Goal: Contribute content: Contribute content

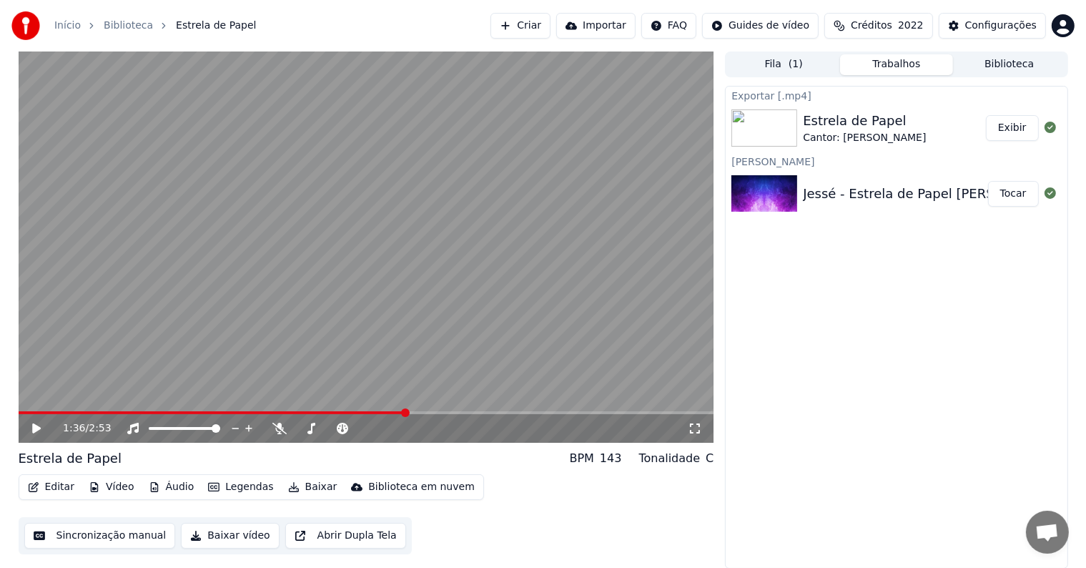
click at [1008, 132] on button "Exibir" at bounding box center [1012, 128] width 53 height 26
click at [551, 30] on button "Criar" at bounding box center [521, 26] width 60 height 26
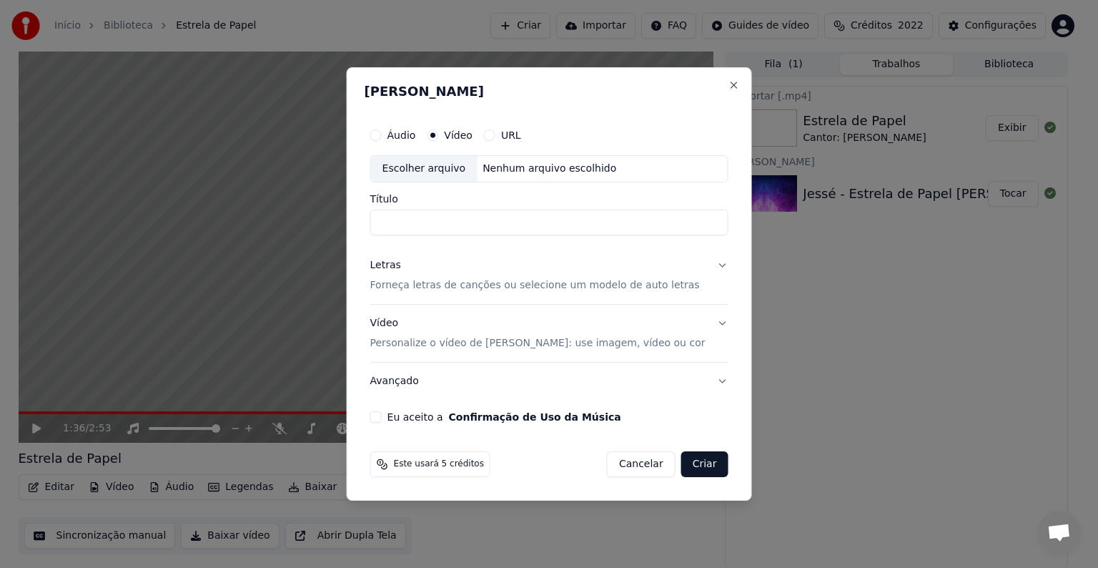
click at [434, 167] on div "Escolher arquivo" at bounding box center [424, 169] width 107 height 26
type input "**********"
click at [382, 415] on button "Eu aceito a Confirmação de Uso da Música" at bounding box center [375, 416] width 11 height 11
click at [400, 381] on button "Avançado" at bounding box center [549, 381] width 358 height 37
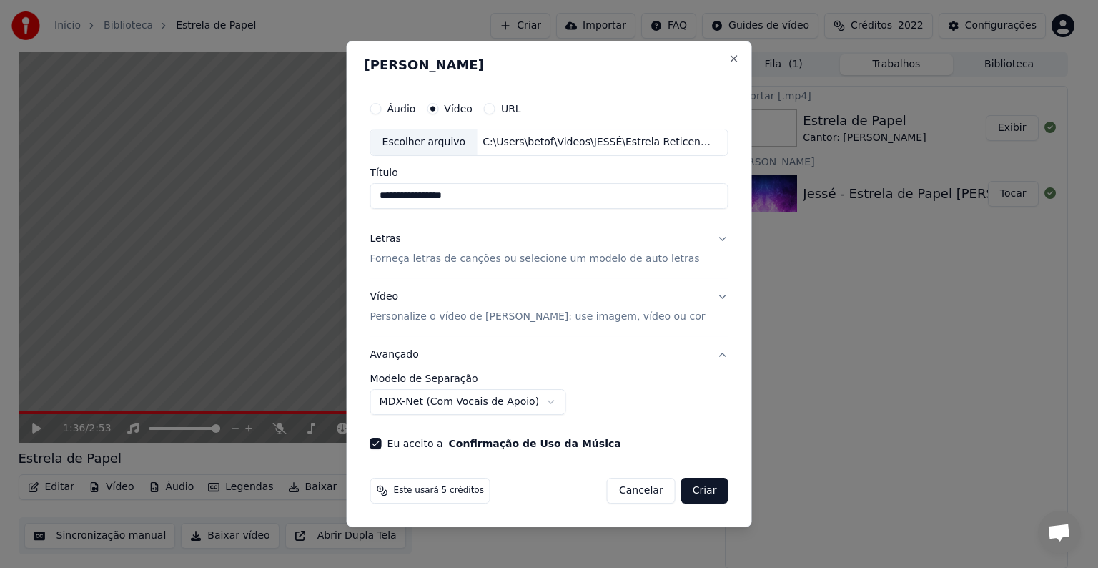
click at [403, 358] on button "Avançado" at bounding box center [549, 354] width 358 height 37
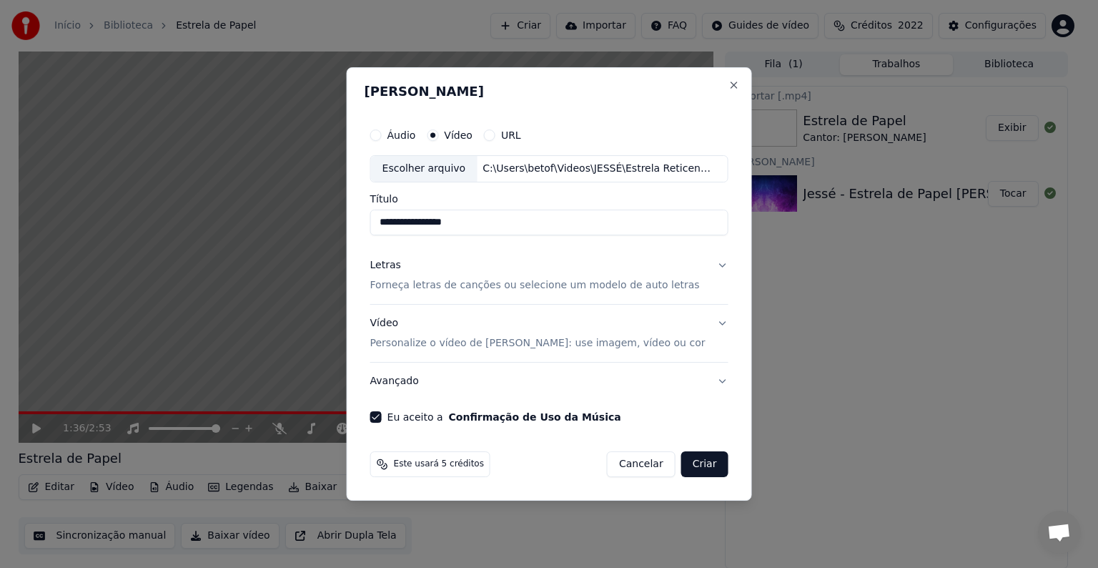
click at [395, 285] on p "Forneça letras de canções ou selecione um modelo de auto letras" at bounding box center [535, 285] width 330 height 14
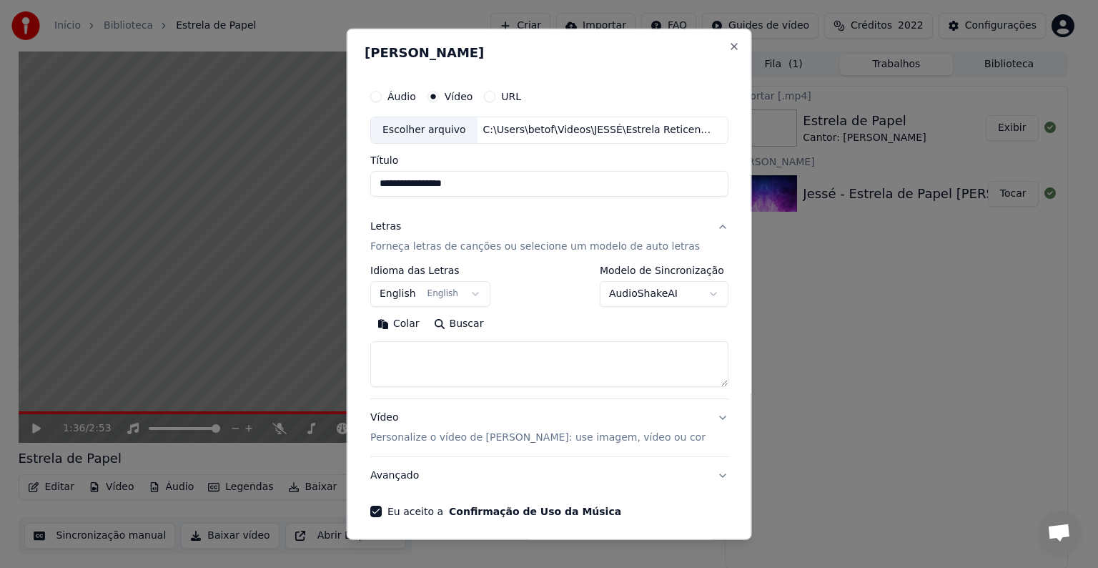
click at [402, 292] on button "English English" at bounding box center [430, 294] width 120 height 26
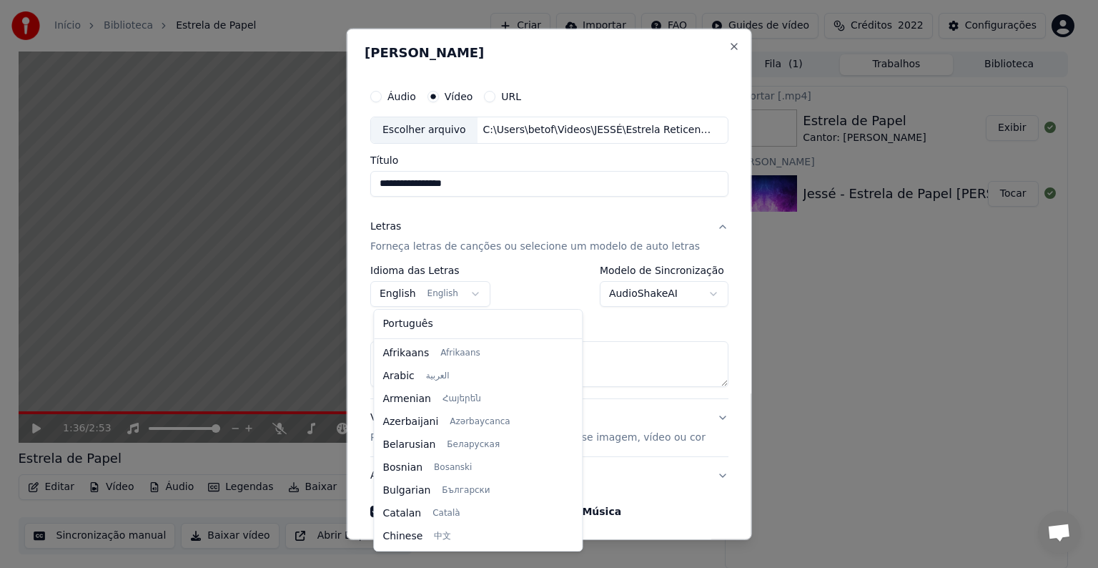
scroll to position [114, 0]
select select "**"
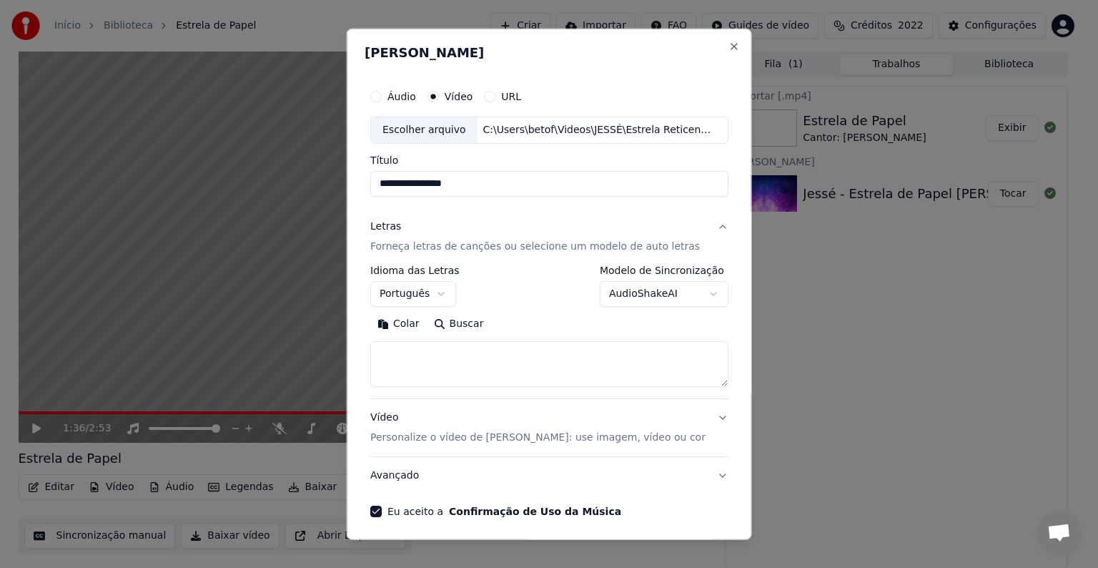
click at [403, 323] on button "Colar" at bounding box center [398, 324] width 56 height 23
type textarea "**********"
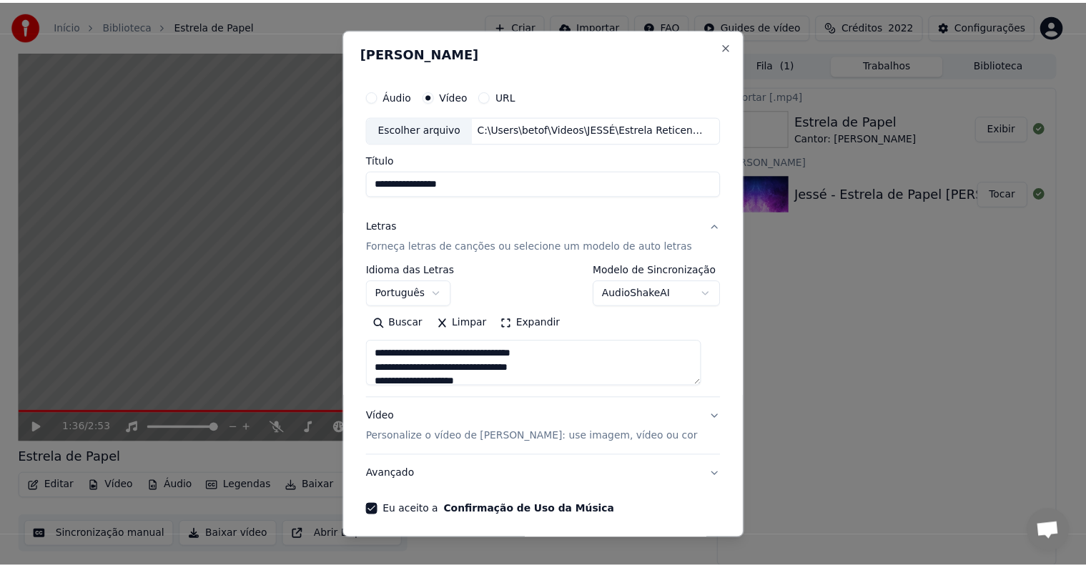
scroll to position [54, 0]
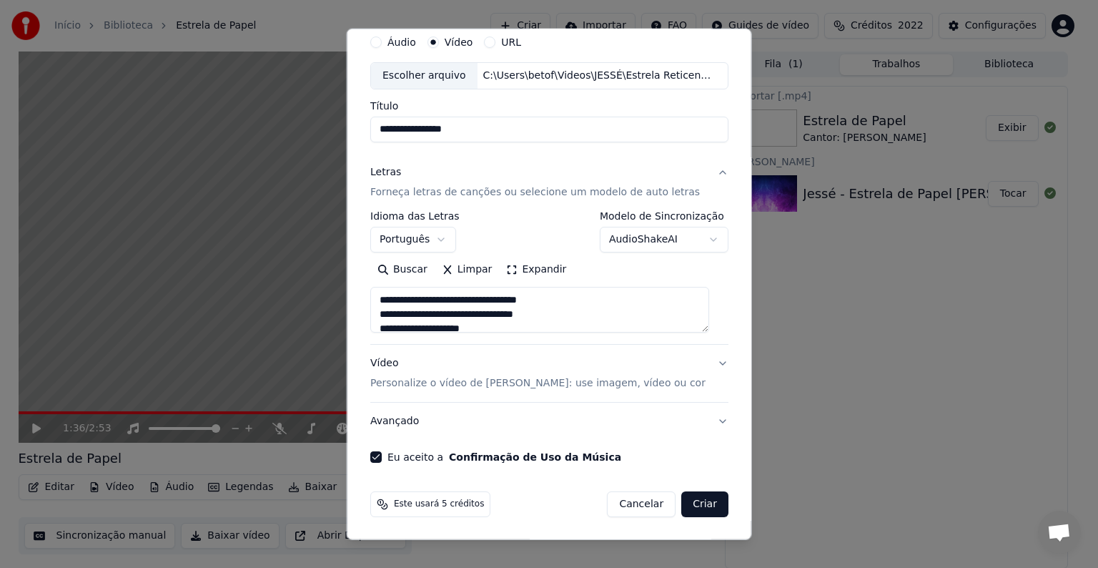
click at [687, 498] on button "Criar" at bounding box center [705, 504] width 47 height 26
select select "**"
type textarea "**********"
select select "**"
type textarea "**********"
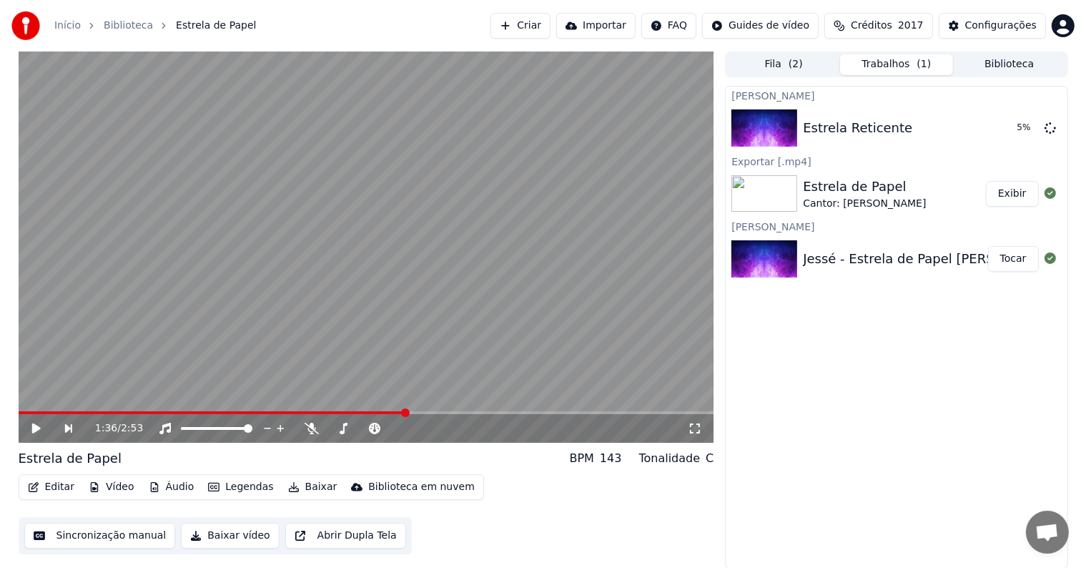
click at [1025, 192] on button "Exibir" at bounding box center [1012, 194] width 53 height 26
click at [1010, 190] on button "Exibir" at bounding box center [1012, 194] width 53 height 26
click at [1008, 196] on button "Exibir" at bounding box center [1012, 194] width 53 height 26
click at [1005, 132] on button "Tocar" at bounding box center [1013, 128] width 51 height 26
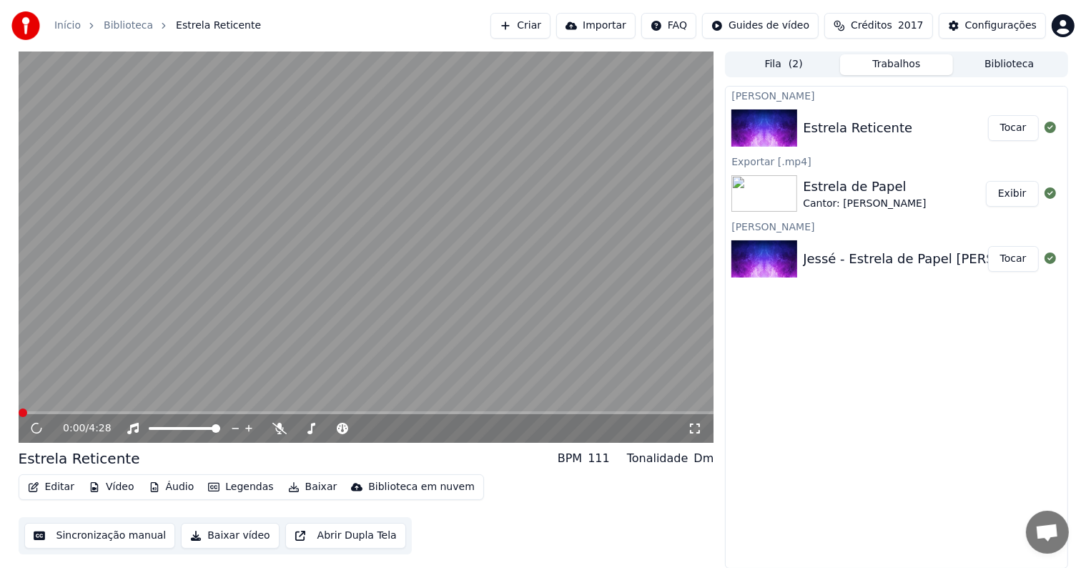
click at [83, 358] on video at bounding box center [367, 246] width 696 height 391
click at [46, 488] on button "Editar" at bounding box center [51, 487] width 58 height 20
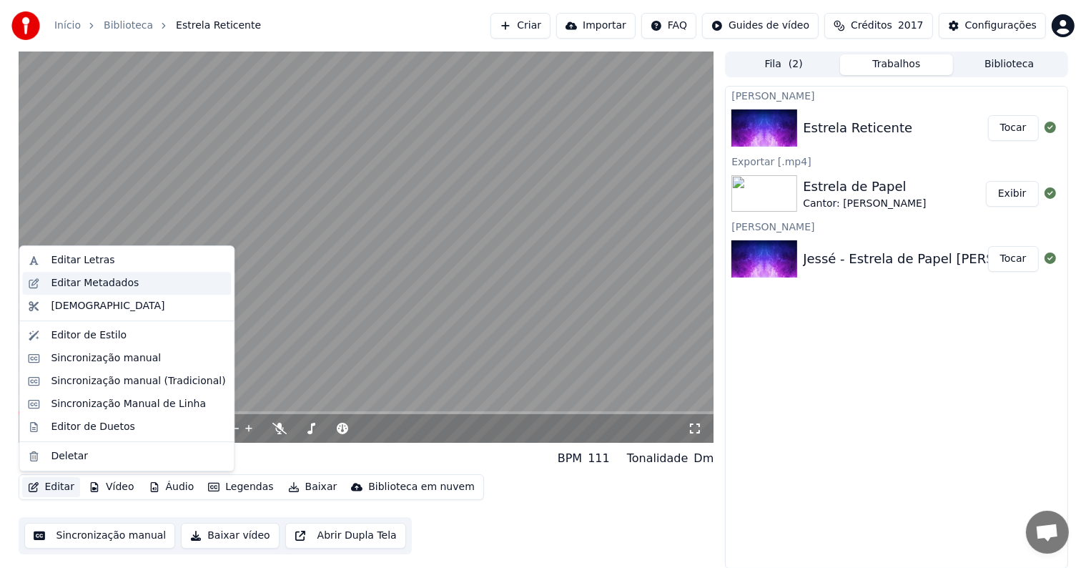
click at [65, 280] on div "Editar Metadados" at bounding box center [95, 283] width 88 height 14
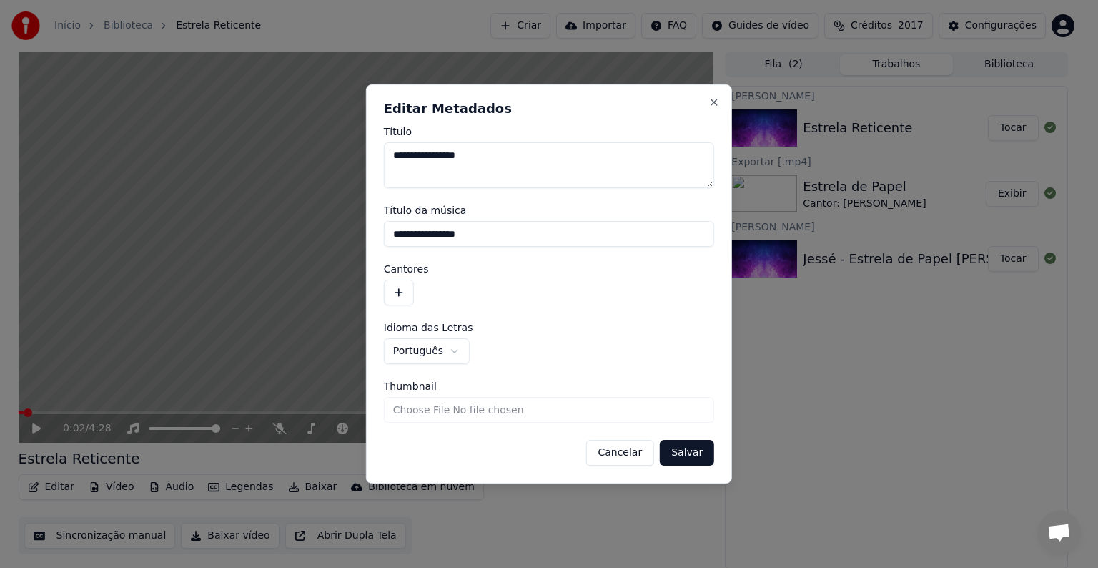
drag, startPoint x: 476, startPoint y: 240, endPoint x: 333, endPoint y: 237, distance: 142.3
click at [333, 237] on body "**********" at bounding box center [543, 284] width 1086 height 568
click at [400, 294] on button "button" at bounding box center [399, 293] width 30 height 26
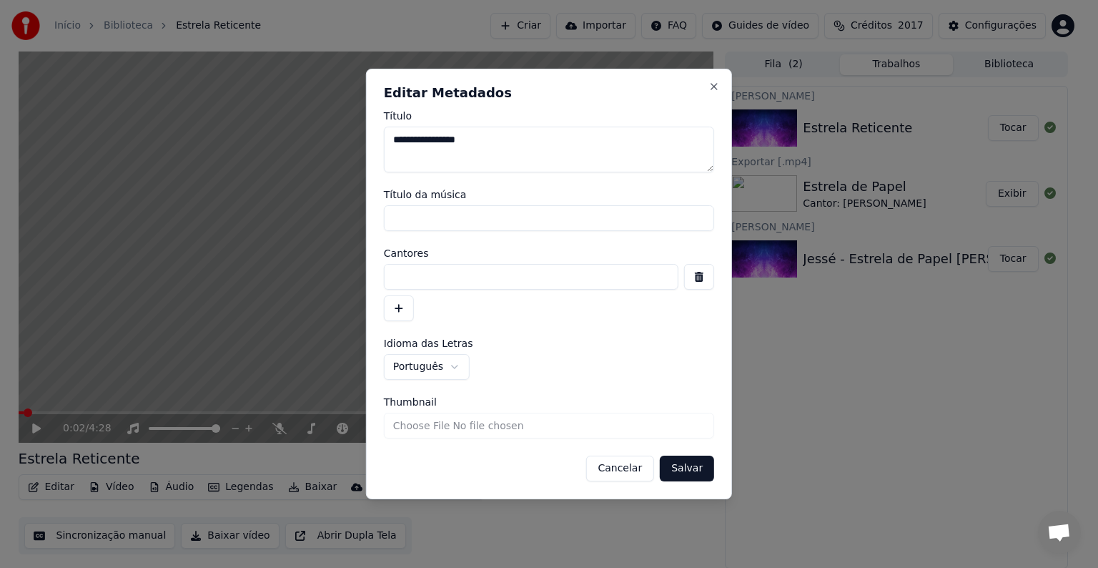
click at [400, 282] on input at bounding box center [531, 277] width 295 height 26
type input "**********"
click at [678, 472] on button "Salvar" at bounding box center [687, 469] width 54 height 26
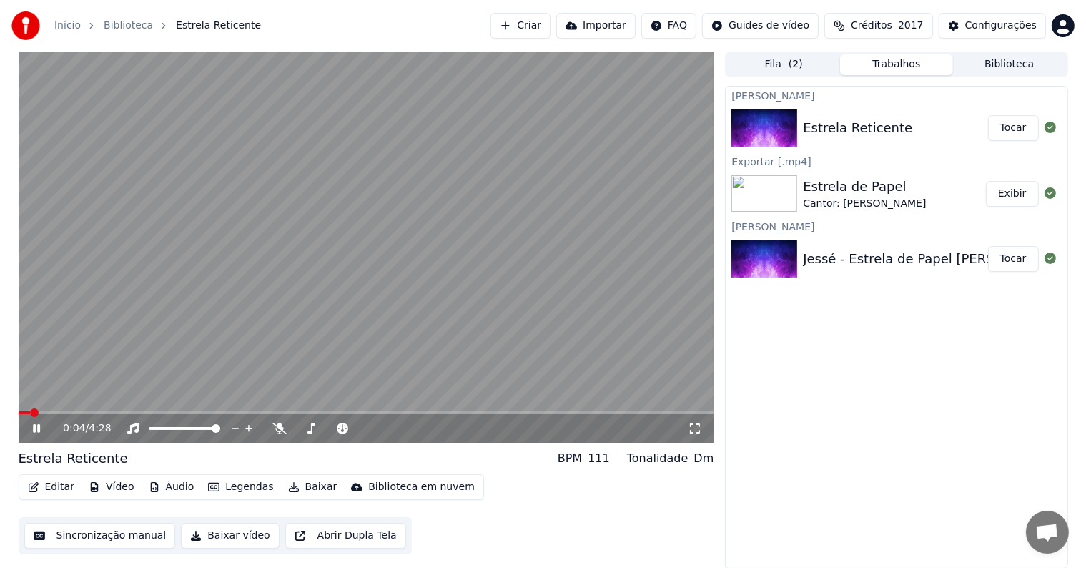
click at [172, 252] on video at bounding box center [367, 246] width 696 height 391
click at [102, 530] on button "Sincronização manual" at bounding box center [100, 536] width 152 height 26
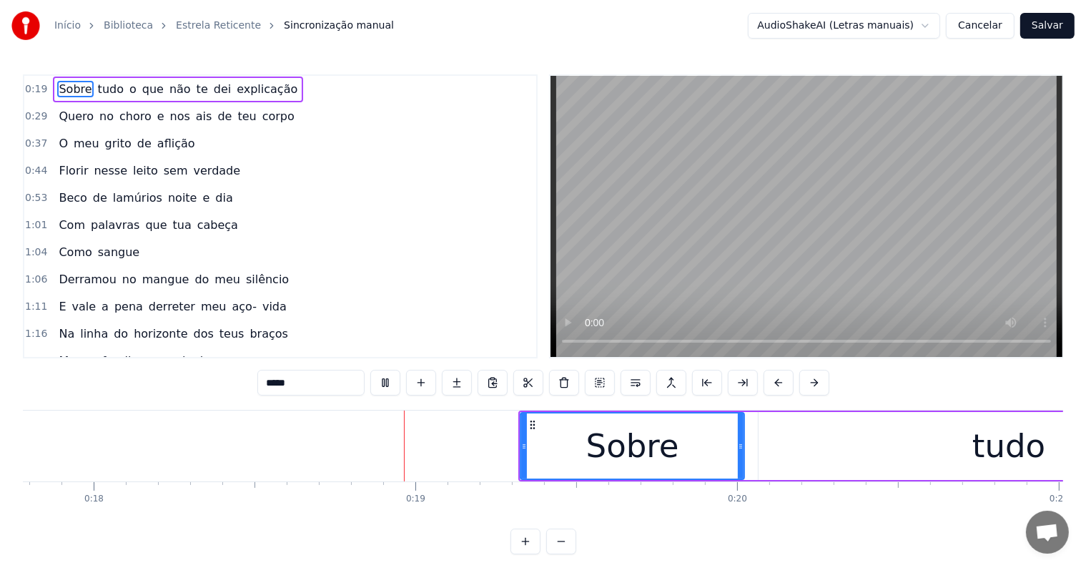
scroll to position [0, 5811]
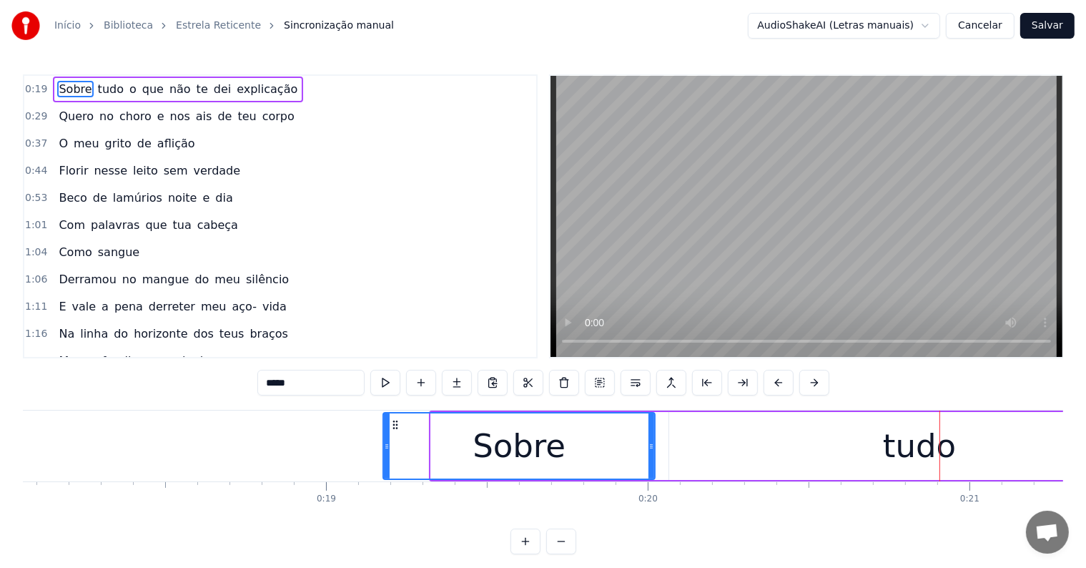
drag, startPoint x: 434, startPoint y: 446, endPoint x: 386, endPoint y: 446, distance: 47.9
click at [386, 446] on icon at bounding box center [387, 446] width 6 height 11
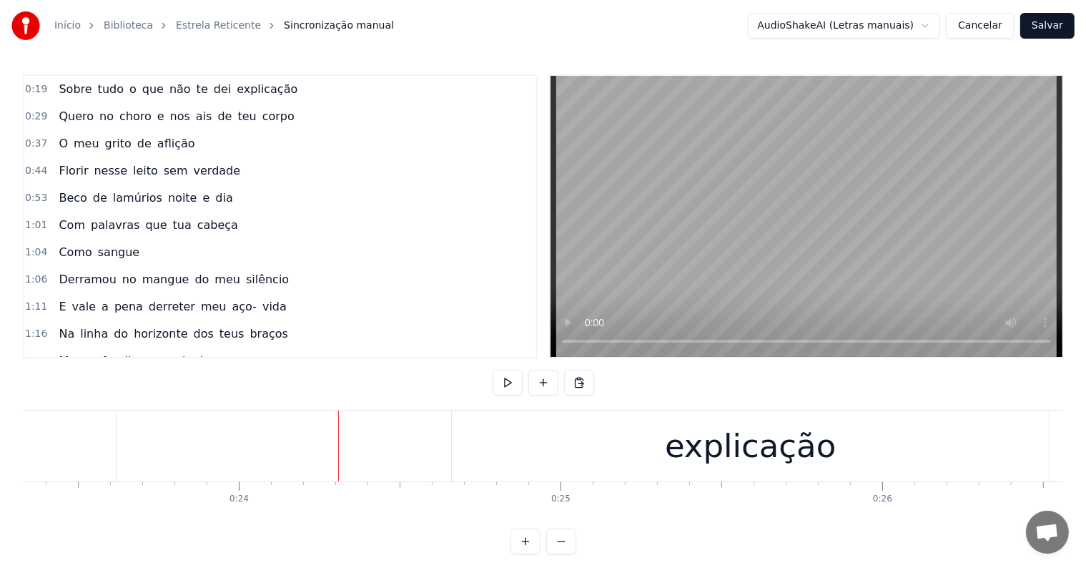
scroll to position [0, 7751]
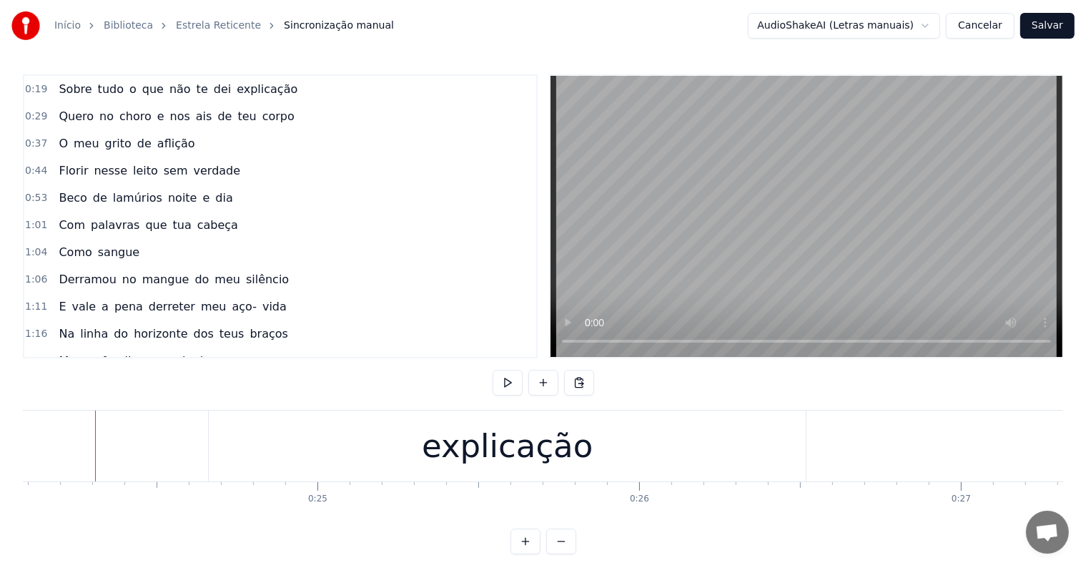
click at [313, 453] on div "explicação" at bounding box center [507, 445] width 597 height 71
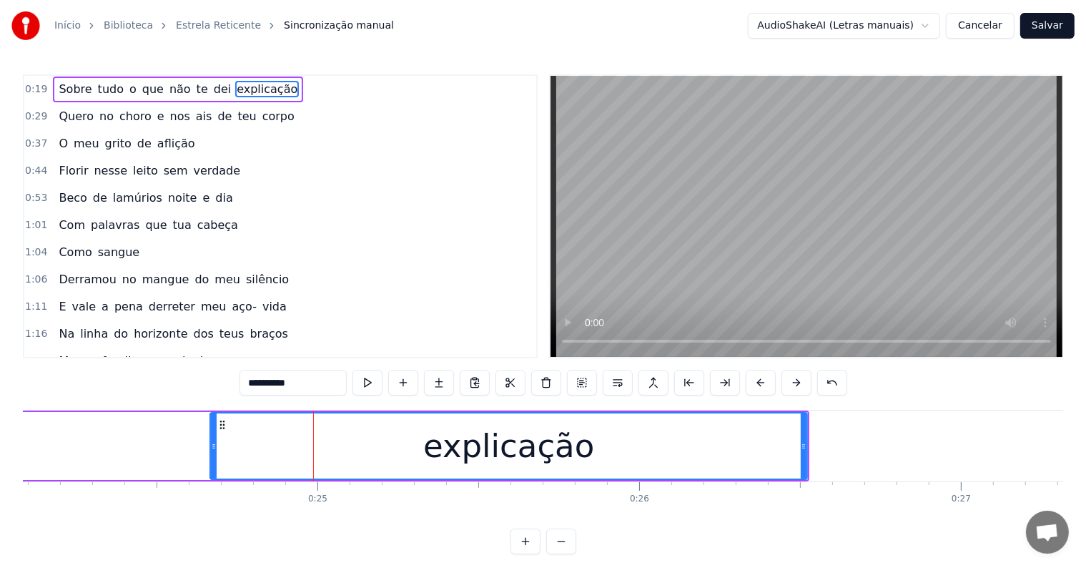
click at [128, 92] on span "o" at bounding box center [133, 89] width 10 height 16
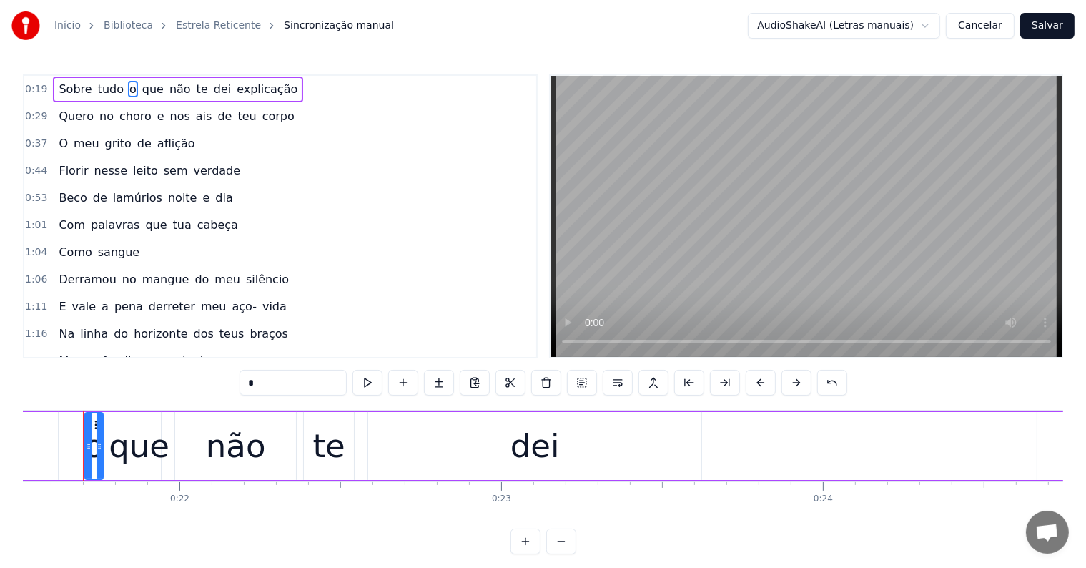
scroll to position [0, 6911]
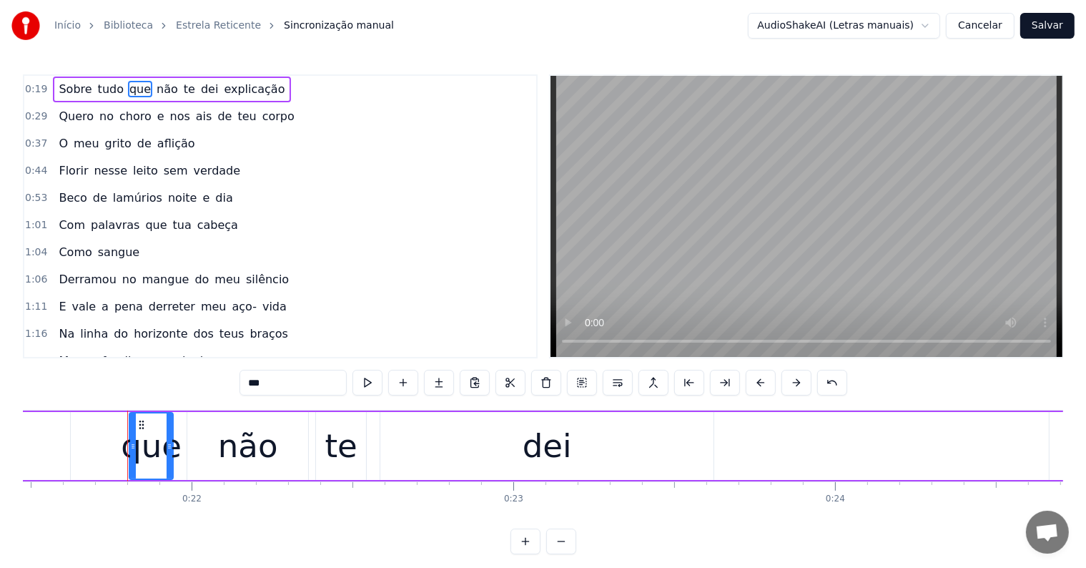
click at [239, 87] on span "explicação" at bounding box center [254, 89] width 64 height 16
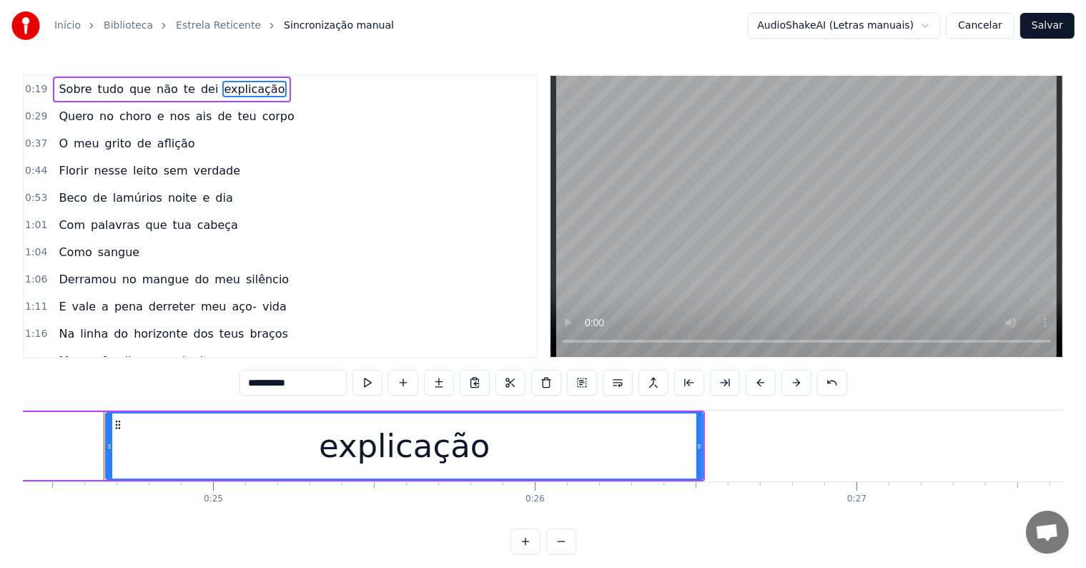
scroll to position [0, 7864]
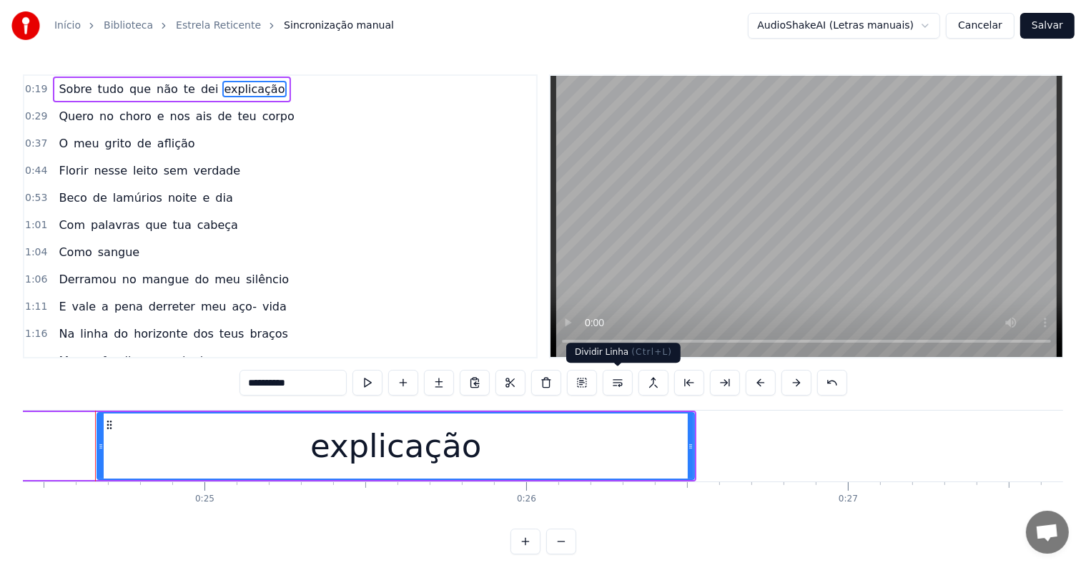
click at [619, 383] on button at bounding box center [618, 383] width 30 height 26
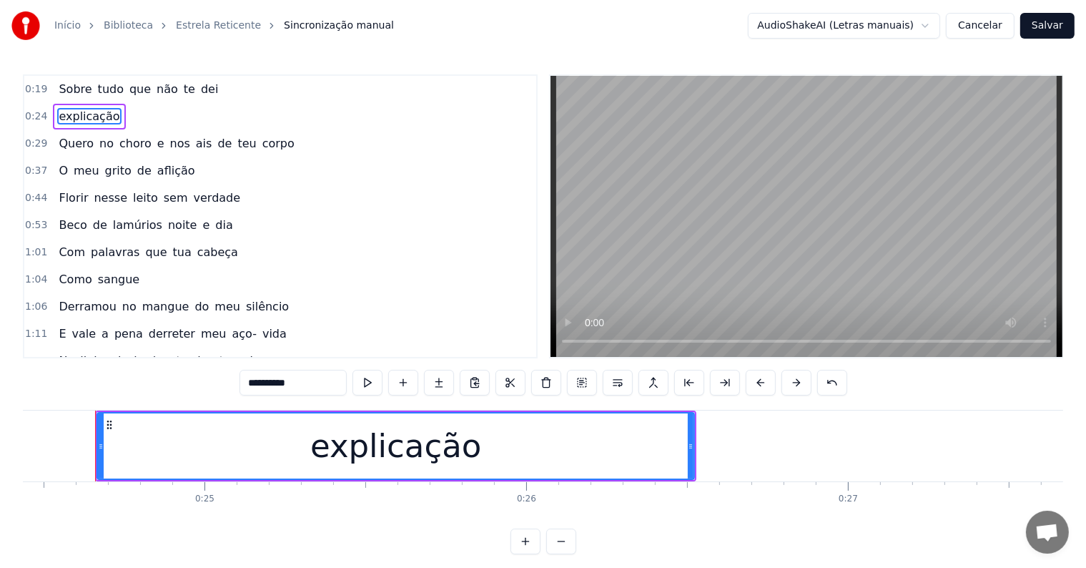
click at [200, 88] on span "dei" at bounding box center [210, 89] width 20 height 16
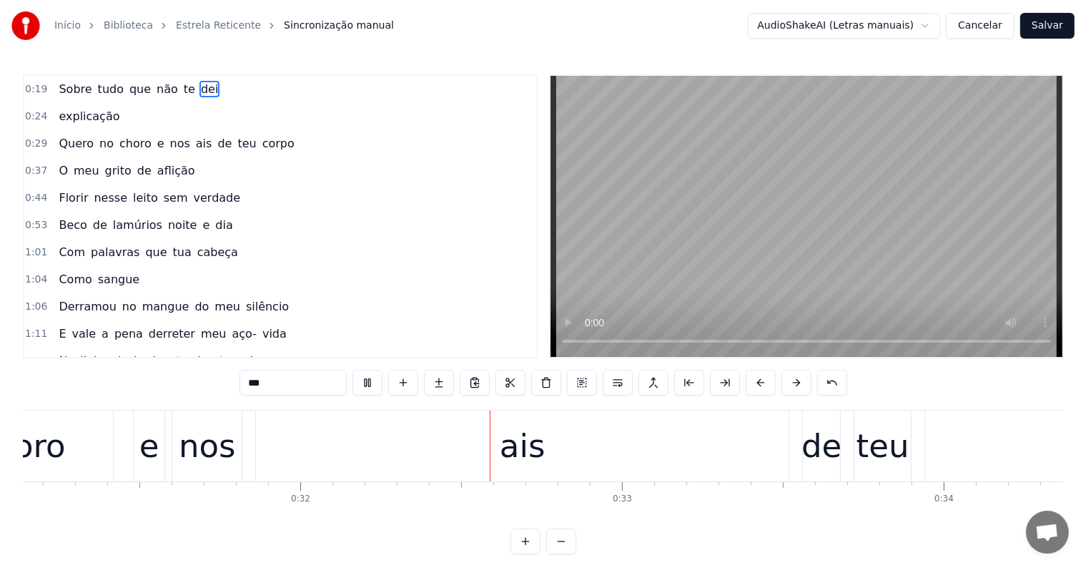
scroll to position [0, 10215]
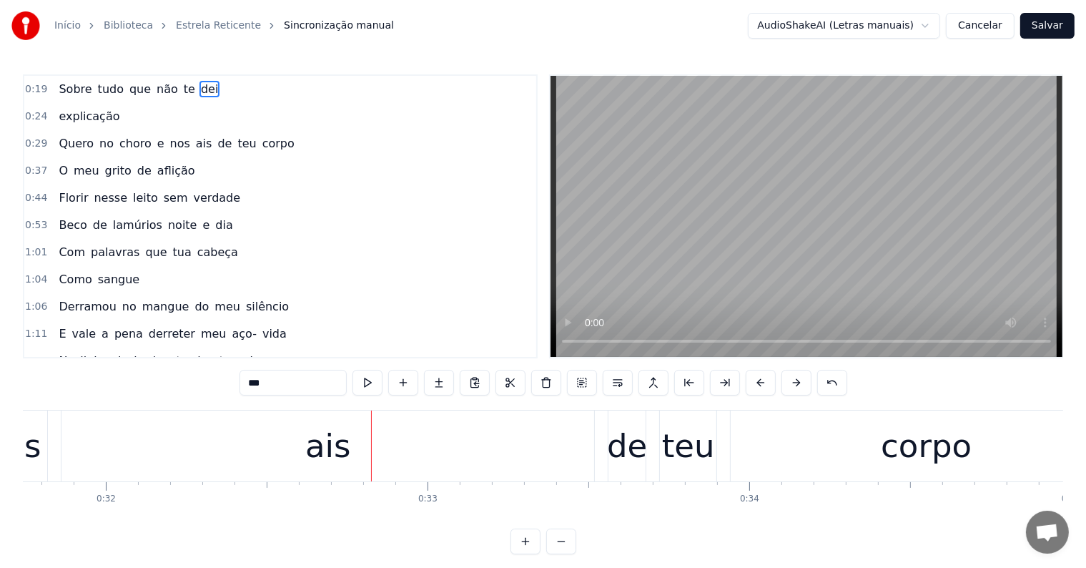
click at [216, 145] on span "de" at bounding box center [224, 143] width 17 height 16
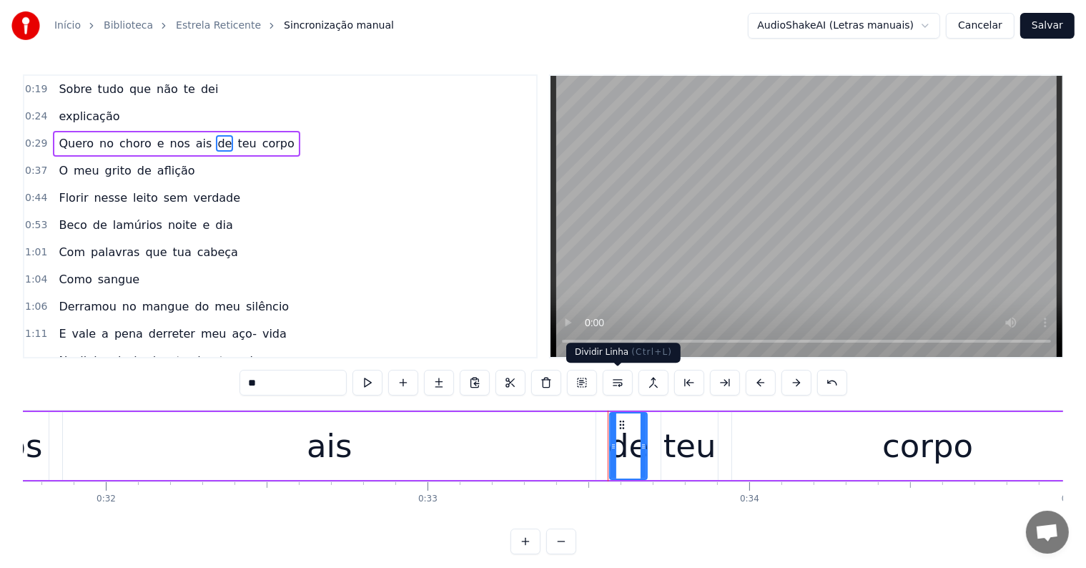
click at [616, 383] on button at bounding box center [618, 383] width 30 height 26
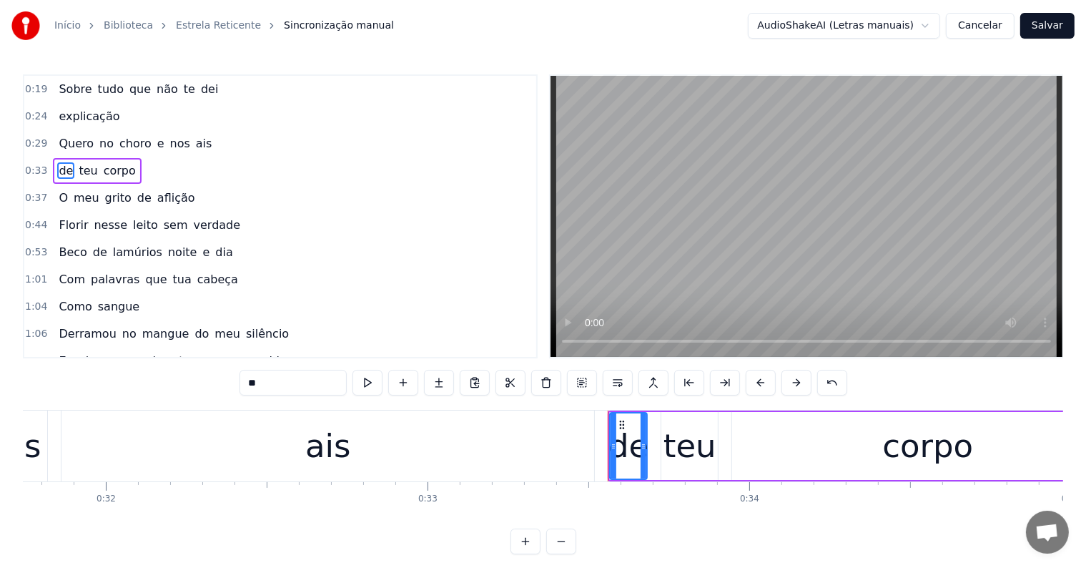
click at [195, 145] on span "ais" at bounding box center [204, 143] width 19 height 16
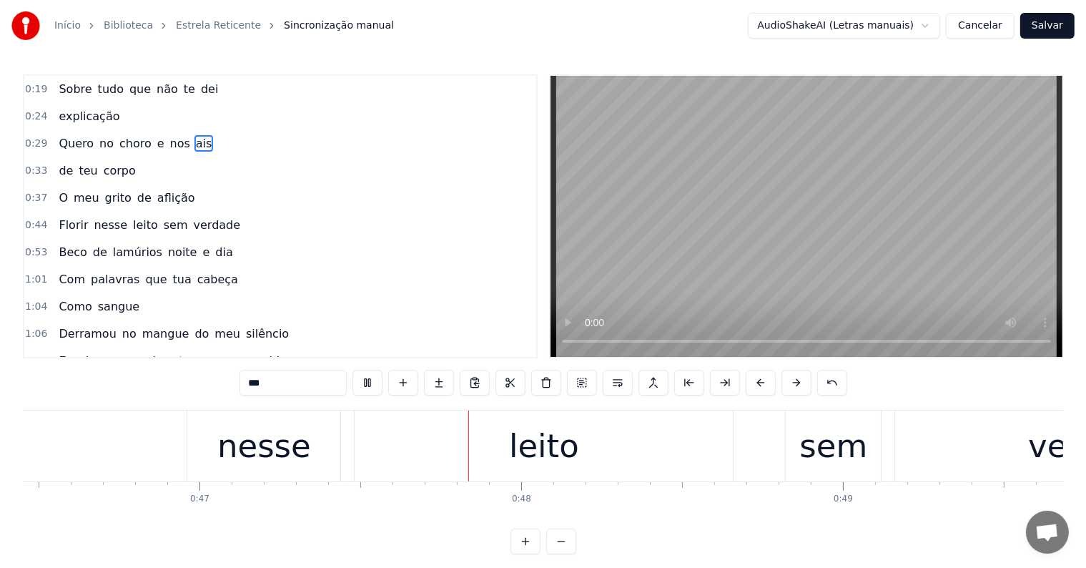
scroll to position [0, 15088]
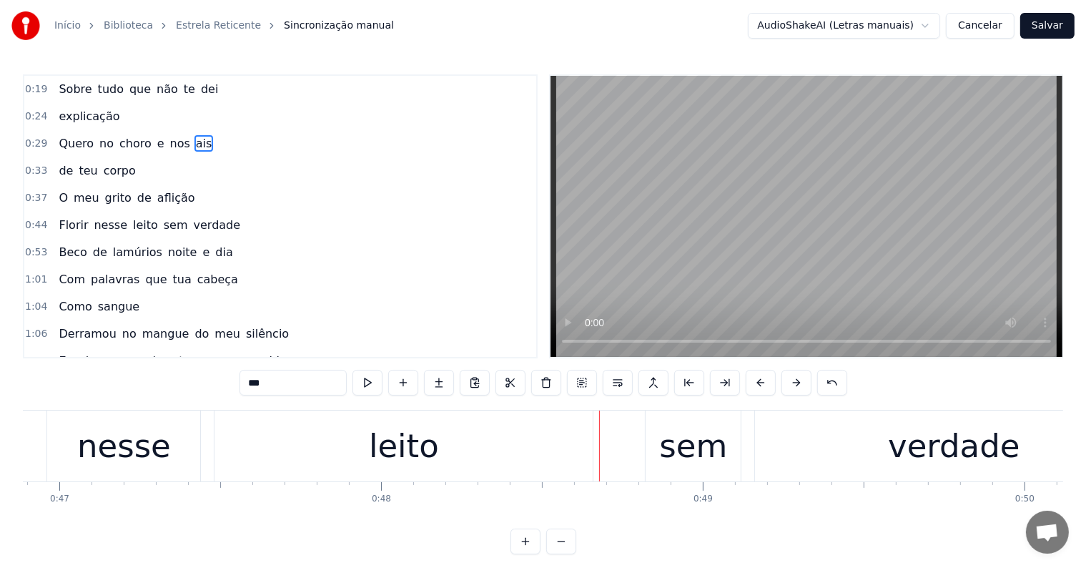
click at [392, 444] on div "leito" at bounding box center [404, 446] width 70 height 49
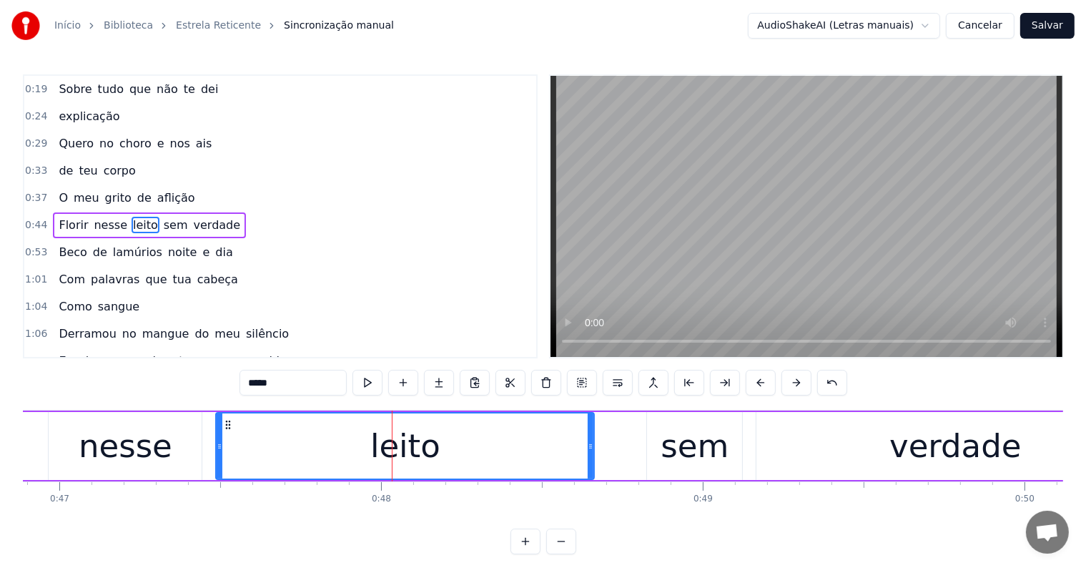
scroll to position [4, 0]
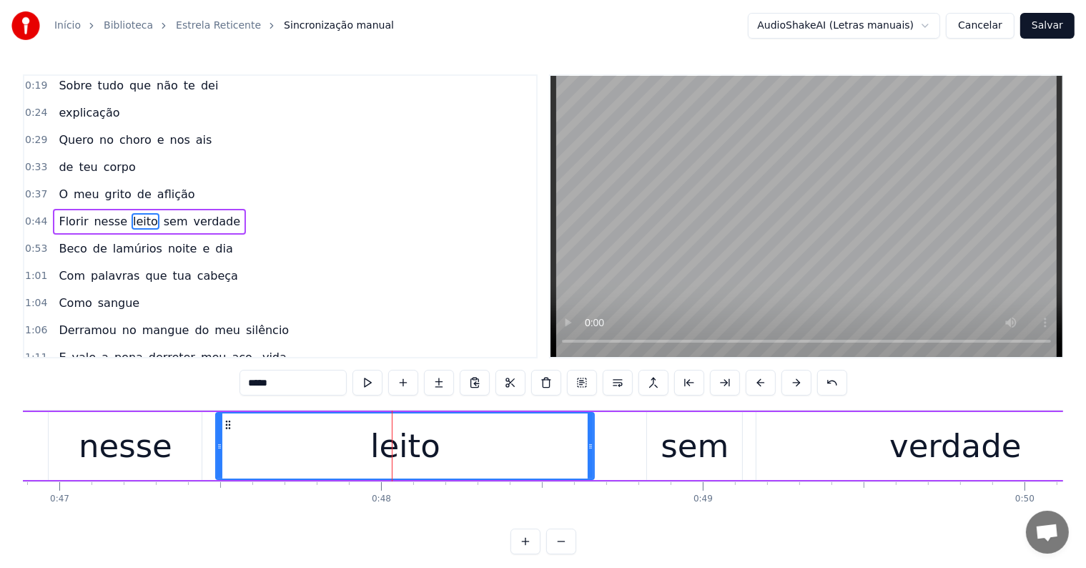
click at [192, 217] on span "verdade" at bounding box center [217, 221] width 50 height 16
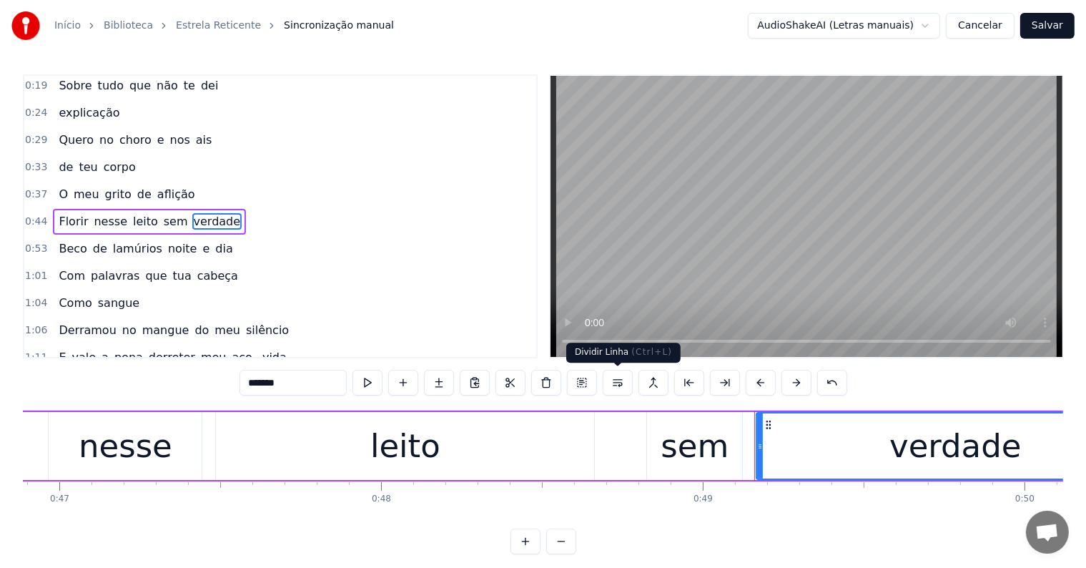
click at [618, 388] on button at bounding box center [618, 383] width 30 height 26
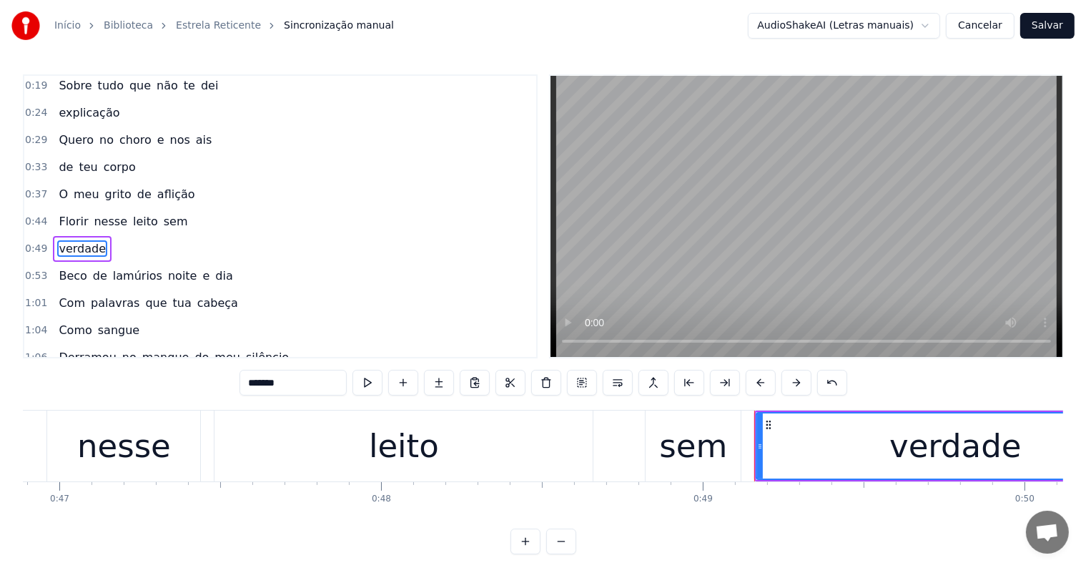
scroll to position [30, 0]
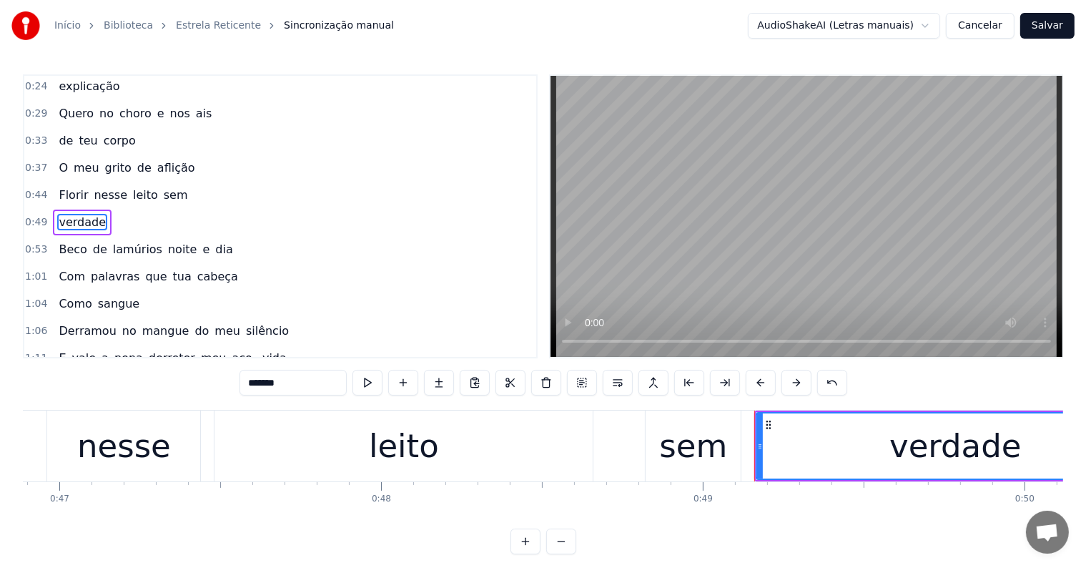
click at [162, 187] on span "sem" at bounding box center [175, 195] width 27 height 16
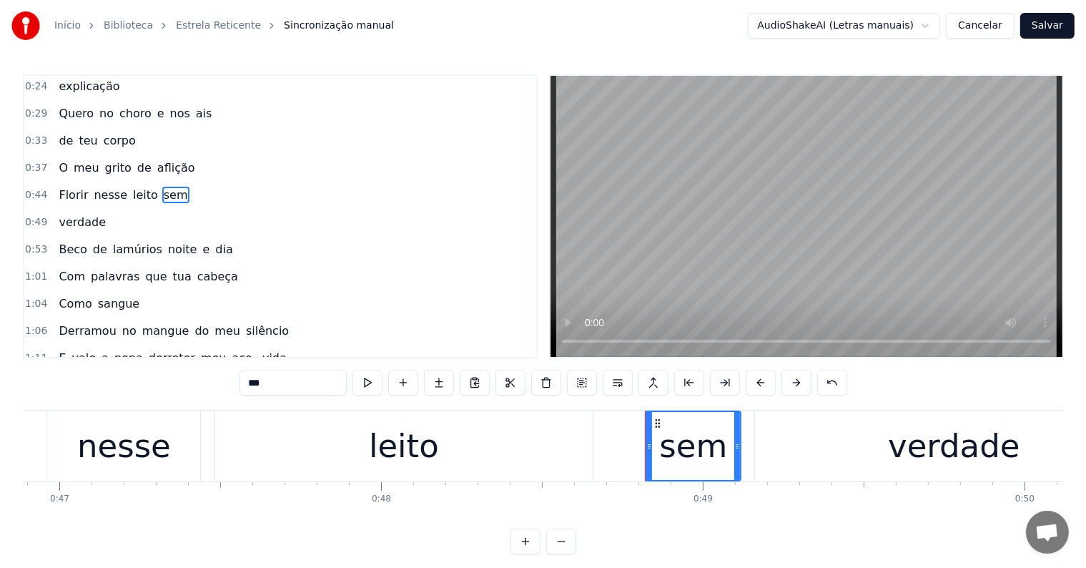
scroll to position [4, 0]
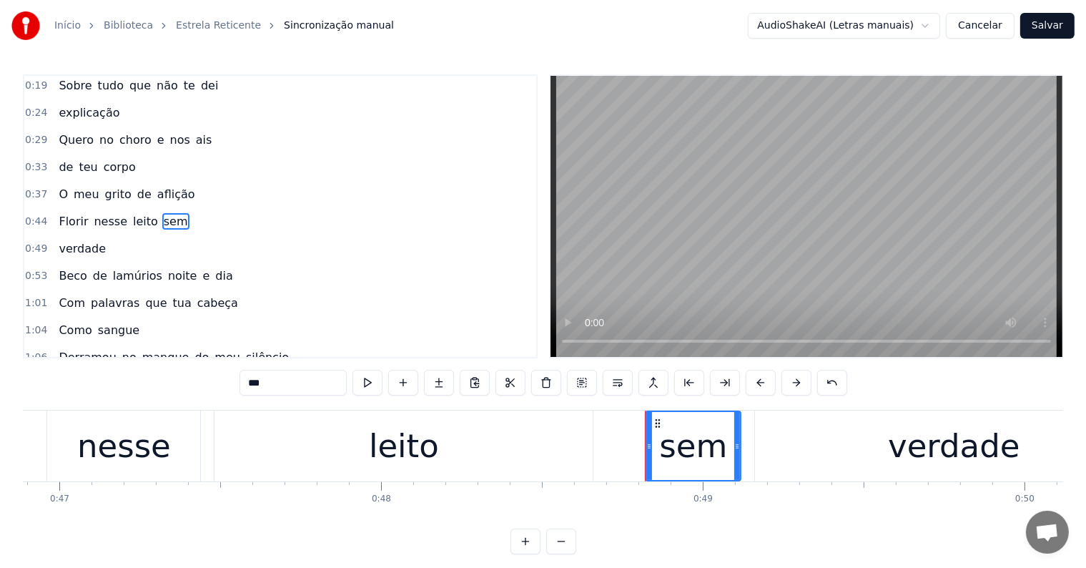
click at [72, 217] on span "Florir" at bounding box center [73, 221] width 32 height 16
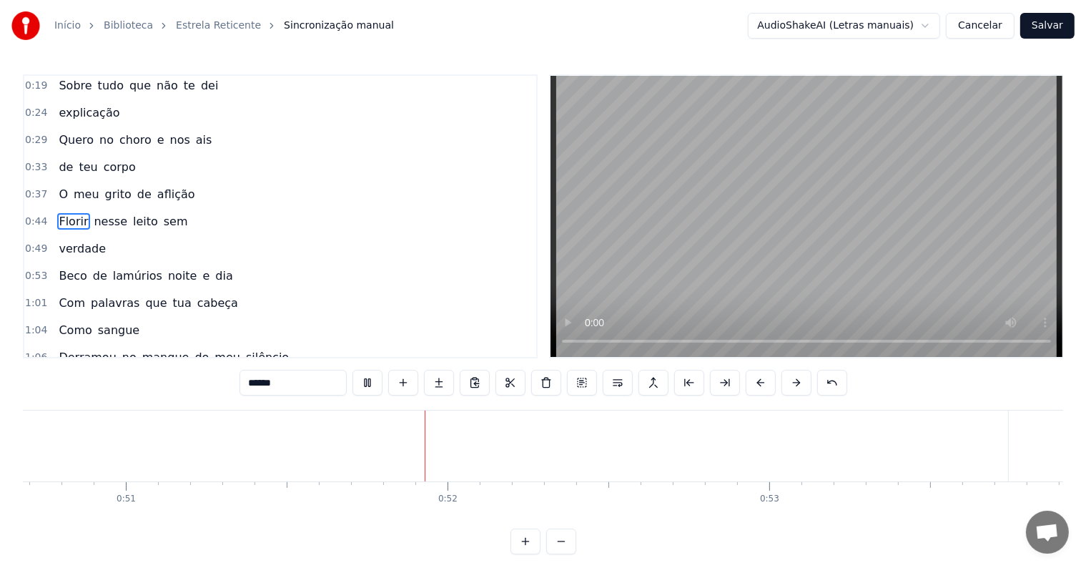
scroll to position [0, 16338]
click at [69, 247] on span "verdade" at bounding box center [82, 248] width 50 height 16
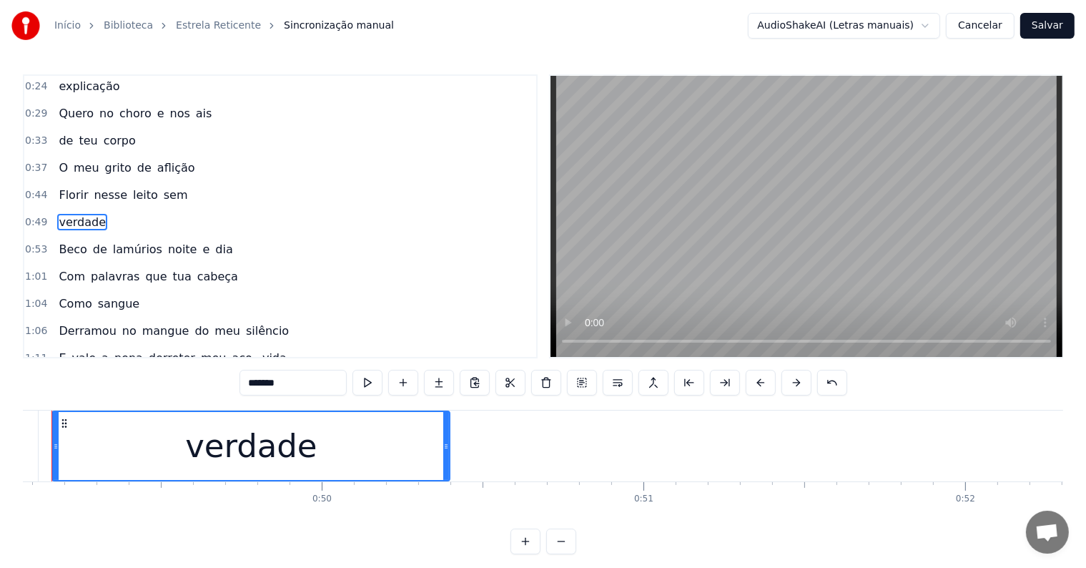
scroll to position [0, 15749]
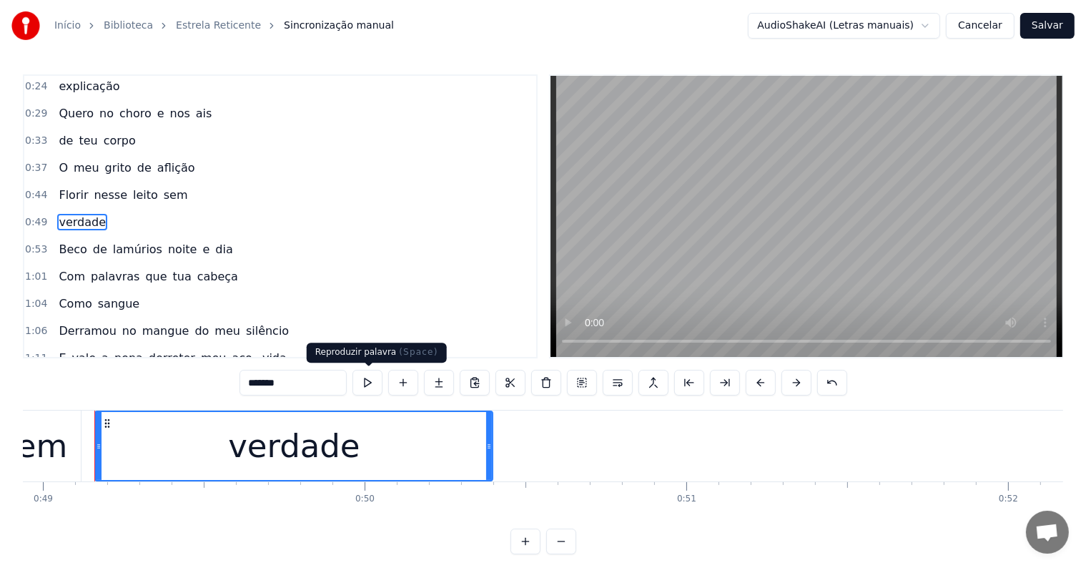
click at [370, 386] on button at bounding box center [368, 383] width 30 height 26
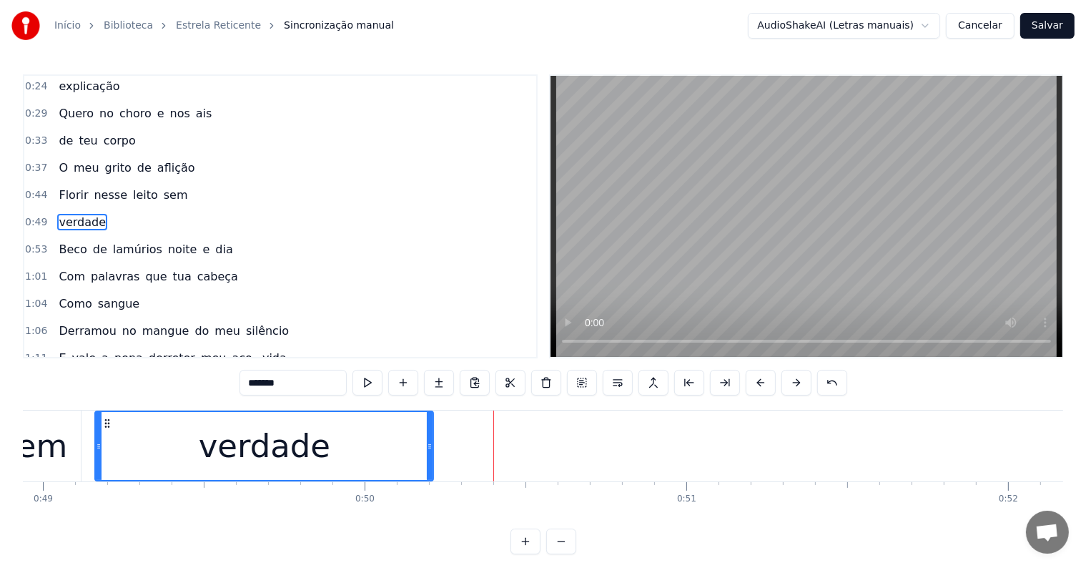
drag, startPoint x: 489, startPoint y: 445, endPoint x: 430, endPoint y: 441, distance: 59.5
click at [430, 441] on icon at bounding box center [430, 446] width 6 height 11
click at [373, 383] on button at bounding box center [368, 383] width 30 height 26
click at [60, 447] on div "sem" at bounding box center [33, 446] width 68 height 49
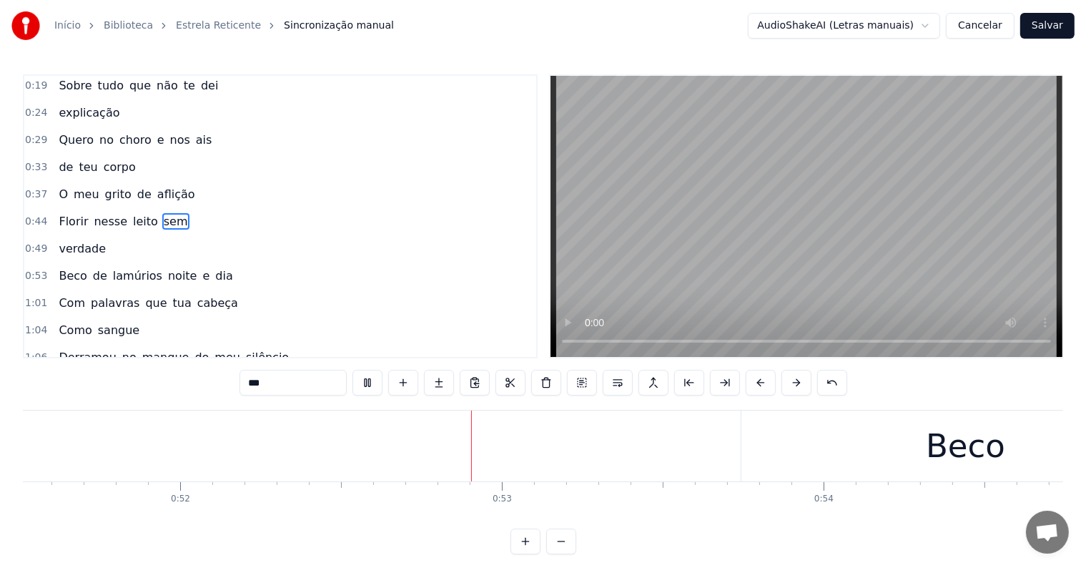
scroll to position [0, 16668]
click at [675, 443] on div "Beco" at bounding box center [874, 445] width 449 height 71
type input "****"
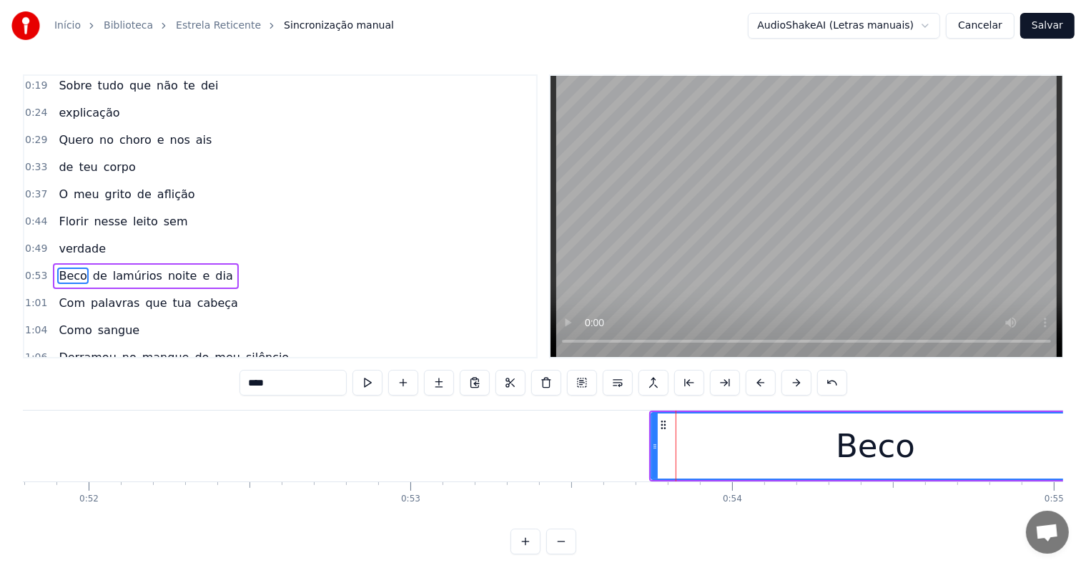
scroll to position [56, 0]
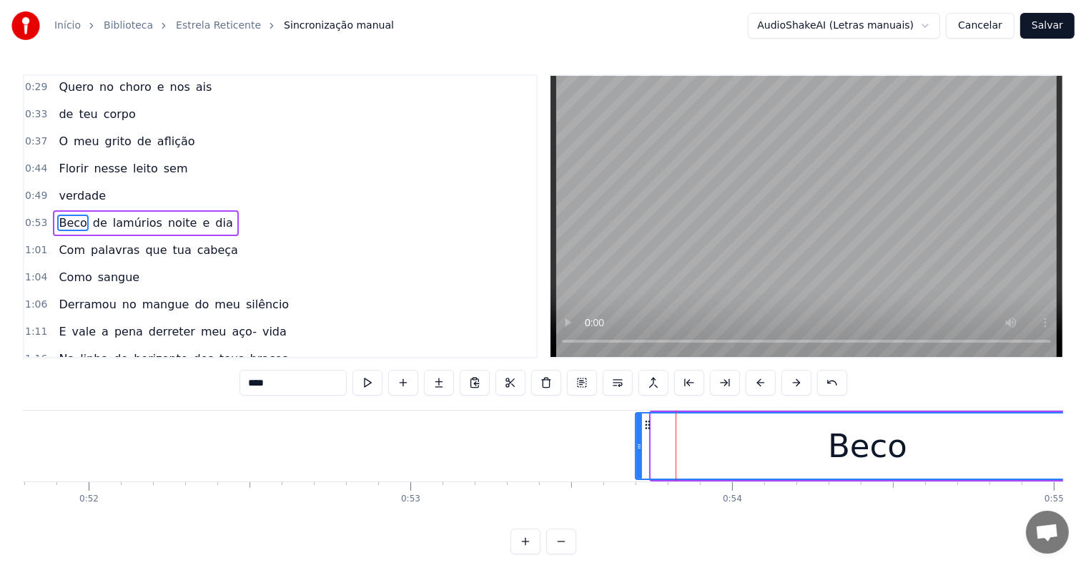
drag, startPoint x: 654, startPoint y: 443, endPoint x: 638, endPoint y: 447, distance: 16.1
click at [638, 447] on icon at bounding box center [639, 446] width 6 height 11
click at [628, 448] on icon at bounding box center [631, 446] width 6 height 11
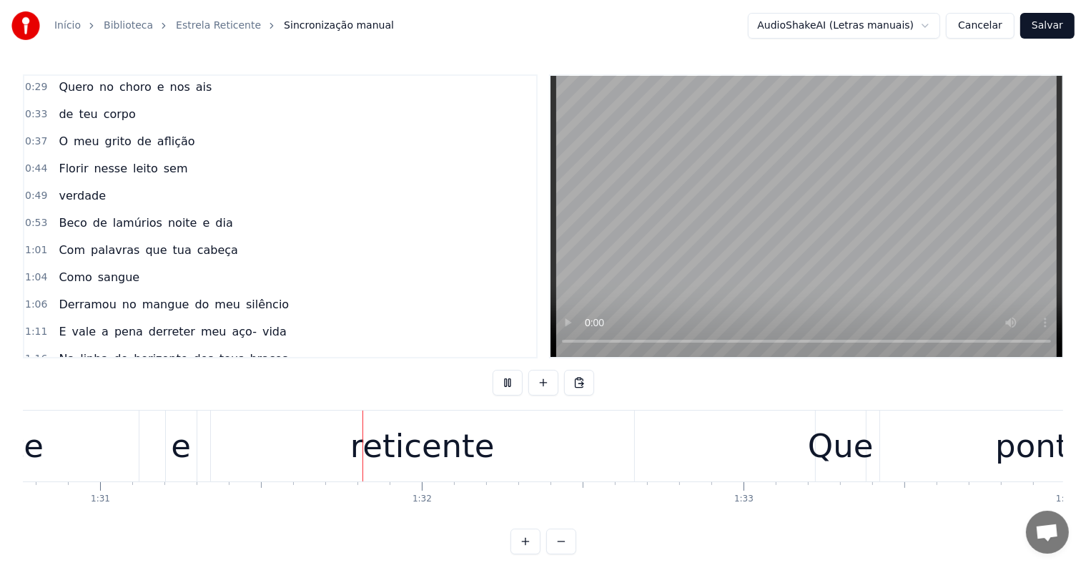
scroll to position [0, 29219]
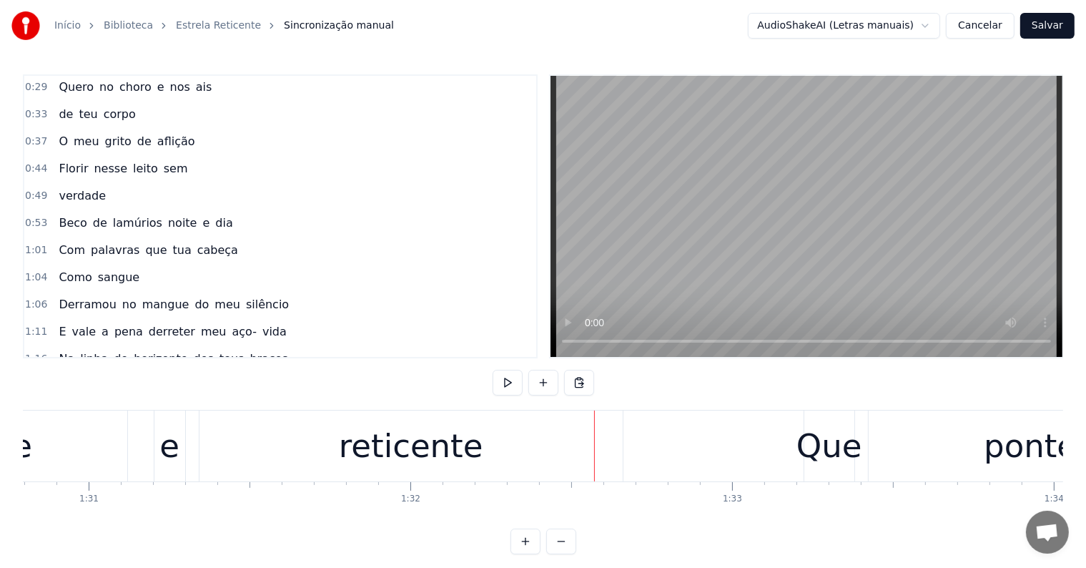
click at [436, 458] on div "reticente" at bounding box center [411, 446] width 144 height 49
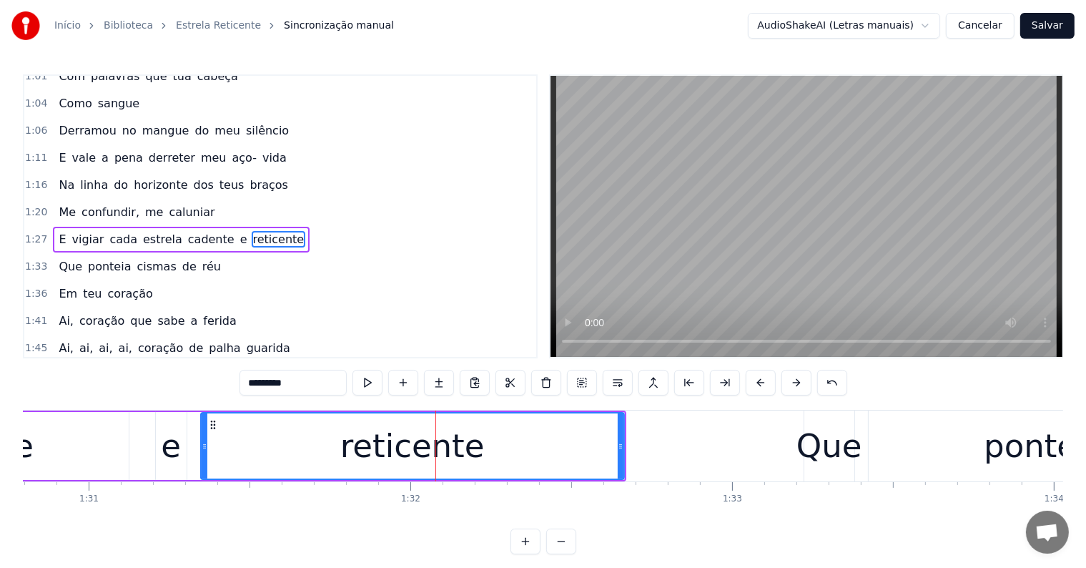
scroll to position [240, 0]
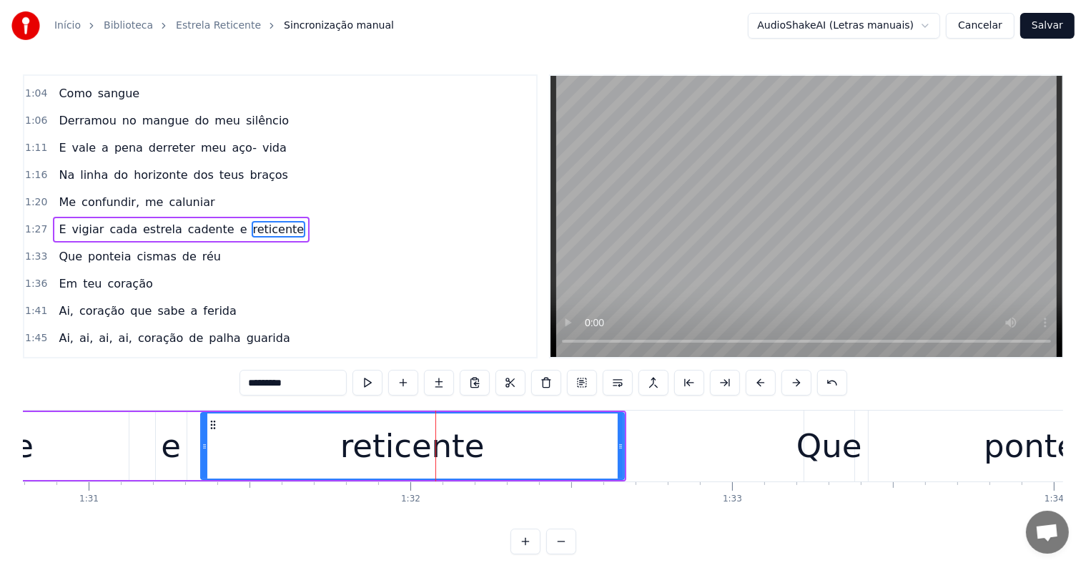
click at [239, 221] on span "e" at bounding box center [244, 229] width 10 height 16
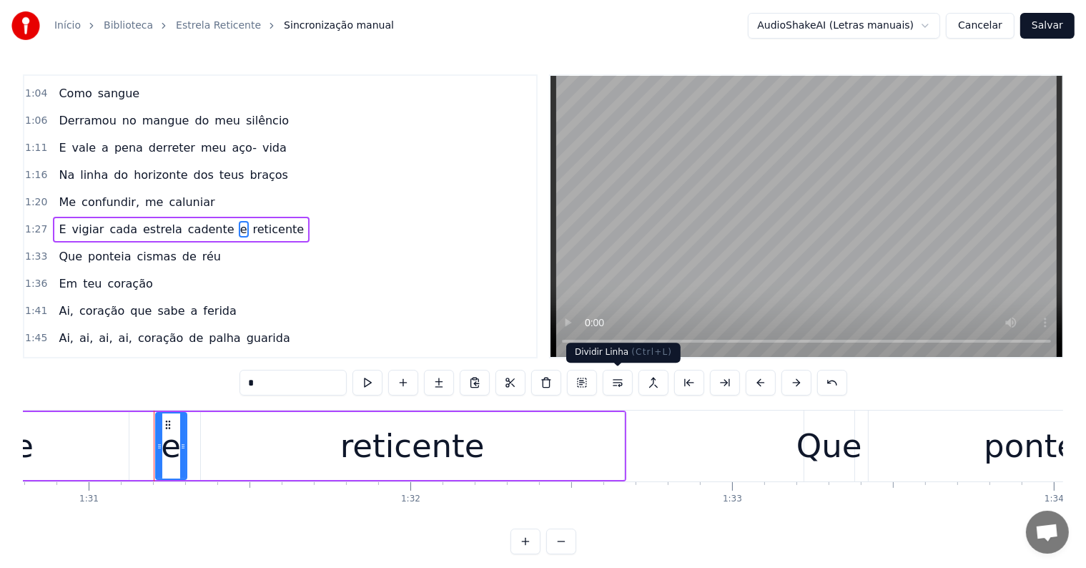
click at [616, 383] on button at bounding box center [618, 383] width 30 height 26
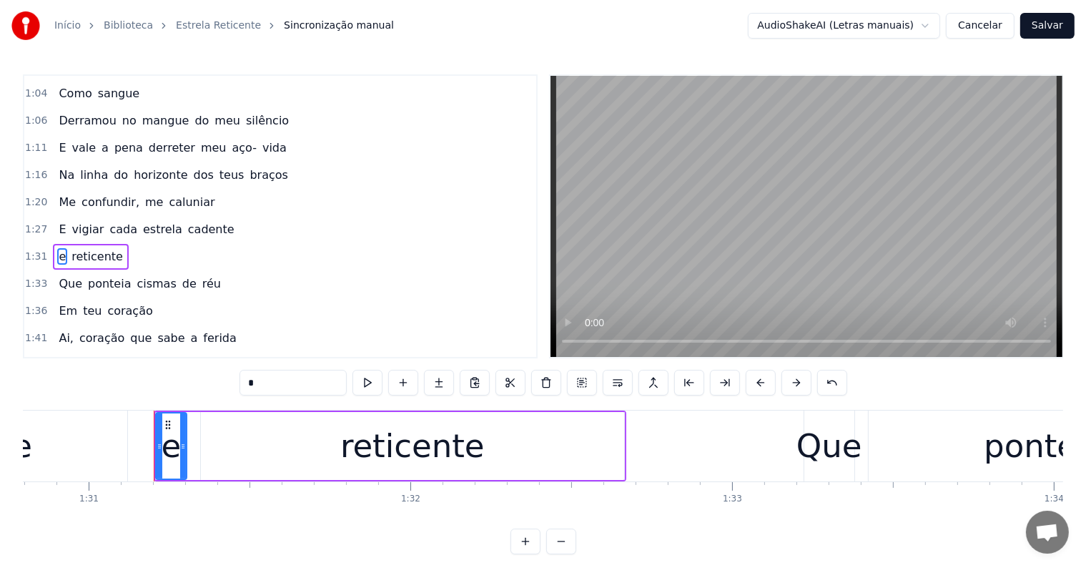
scroll to position [267, 0]
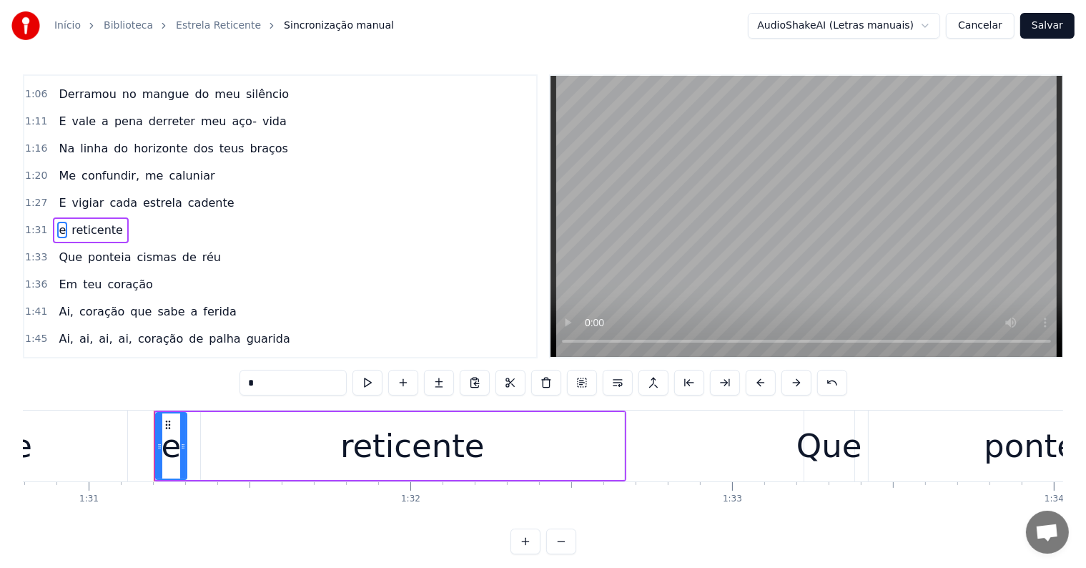
click at [187, 195] on span "cadente" at bounding box center [211, 203] width 49 height 16
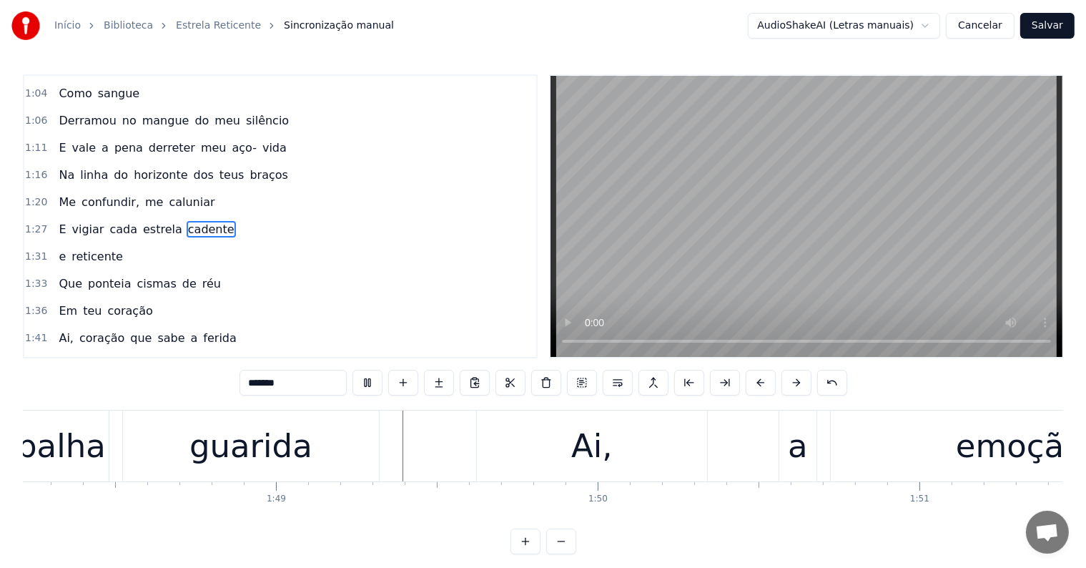
scroll to position [0, 34829]
click at [258, 454] on div "guarida" at bounding box center [245, 446] width 123 height 49
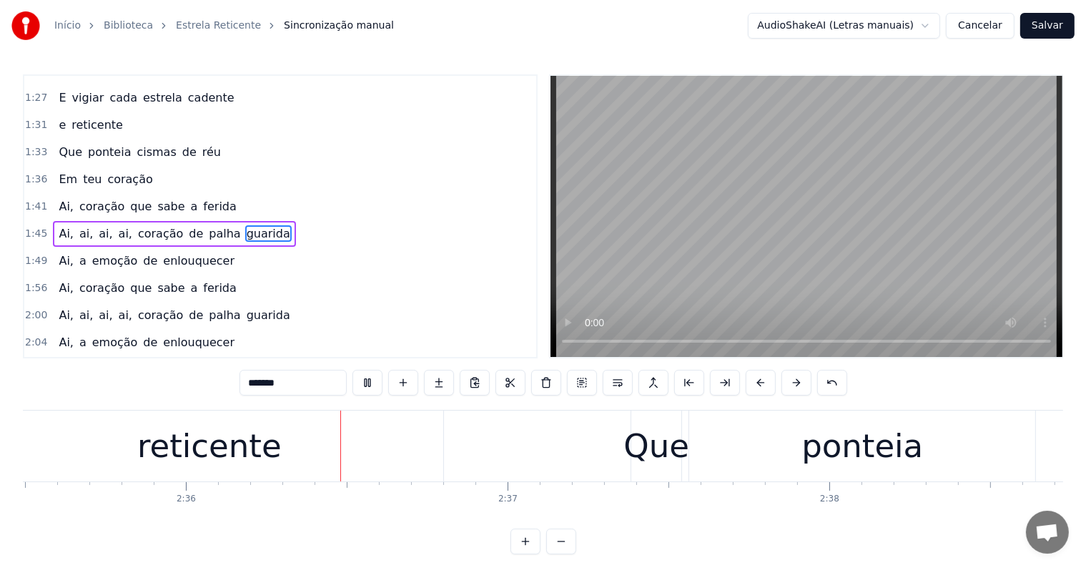
scroll to position [0, 50040]
click at [308, 466] on div "reticente" at bounding box center [208, 445] width 468 height 71
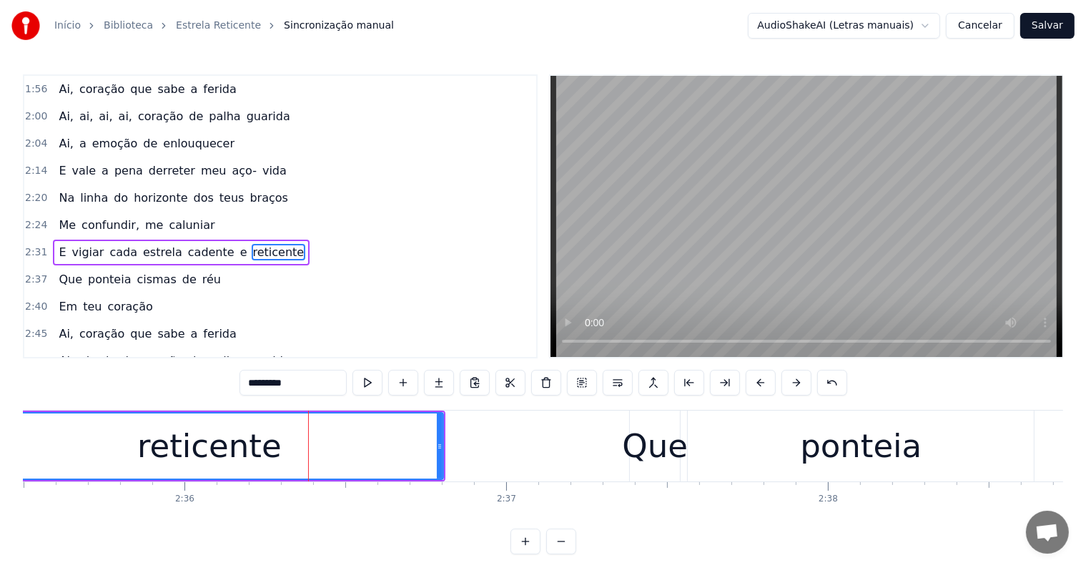
scroll to position [583, 0]
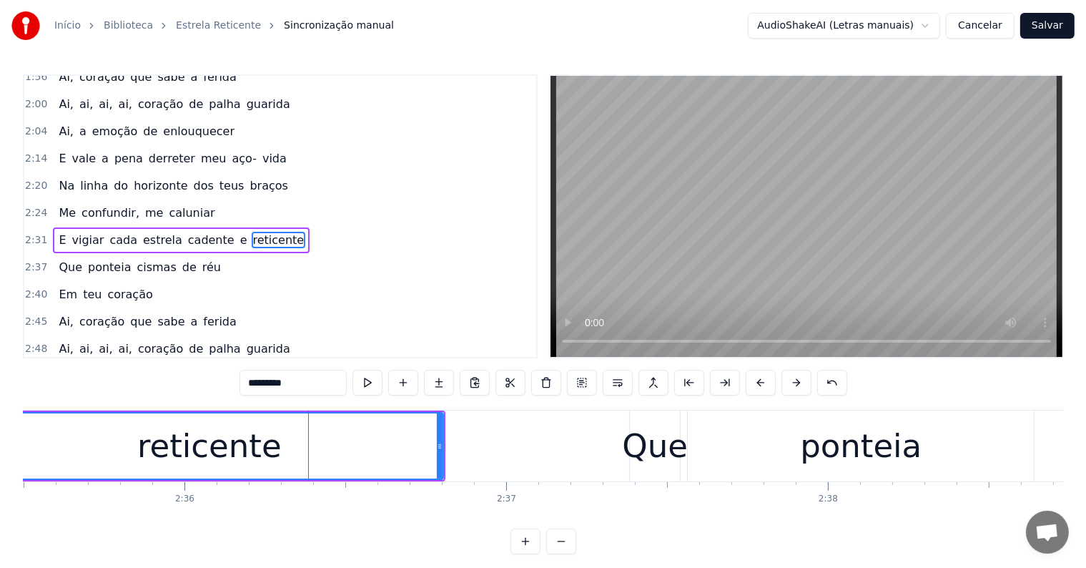
click at [239, 232] on span "e" at bounding box center [244, 240] width 10 height 16
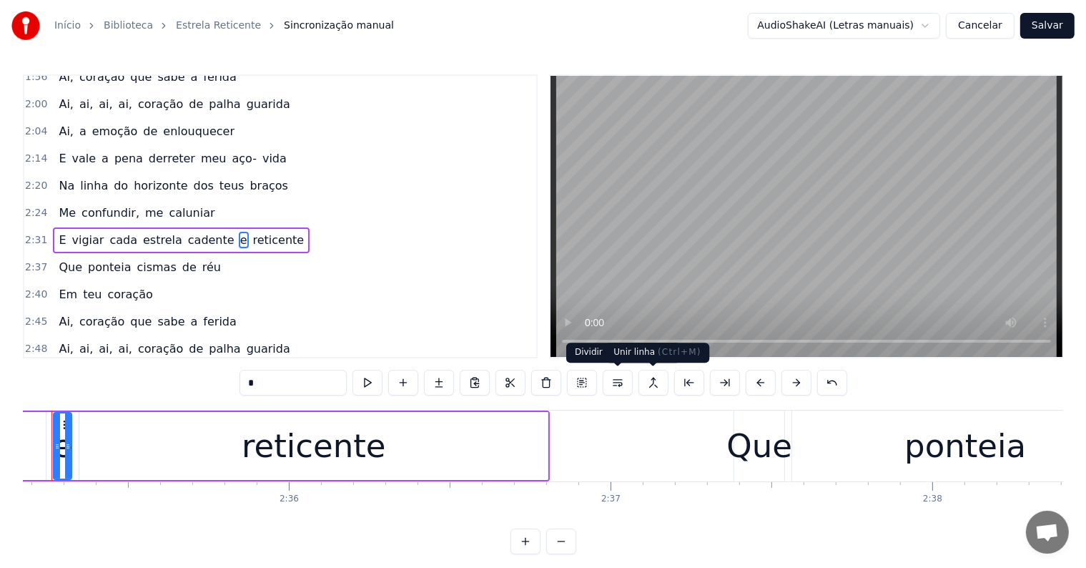
scroll to position [0, 49893]
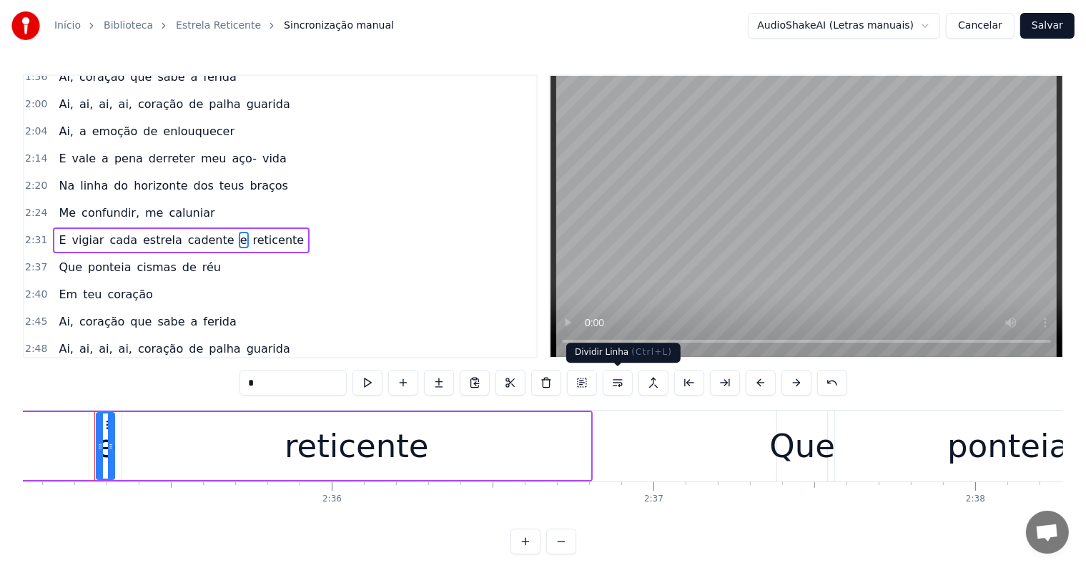
click at [619, 383] on button at bounding box center [618, 383] width 30 height 26
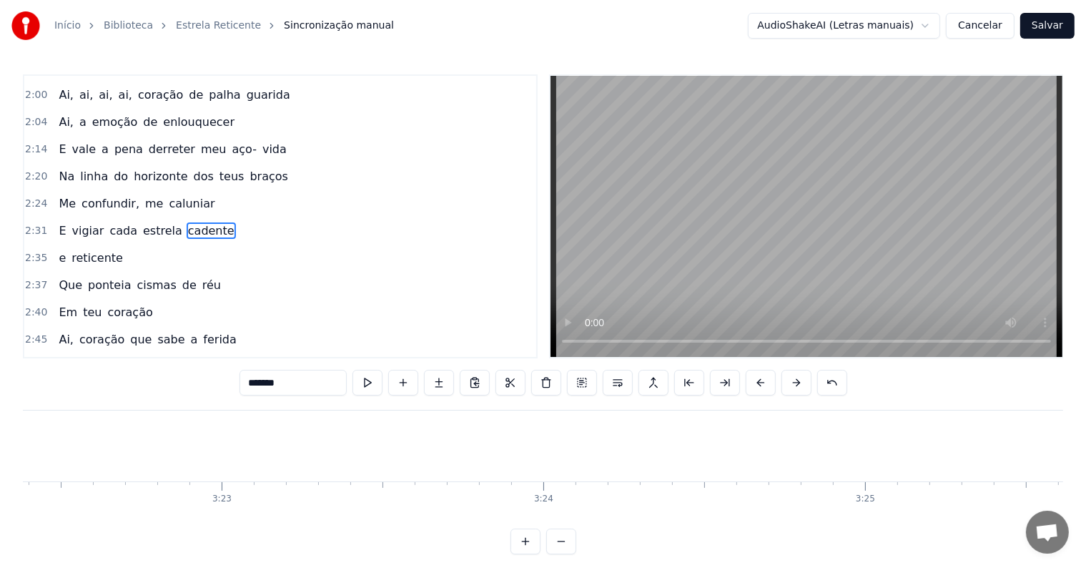
scroll to position [0, 66053]
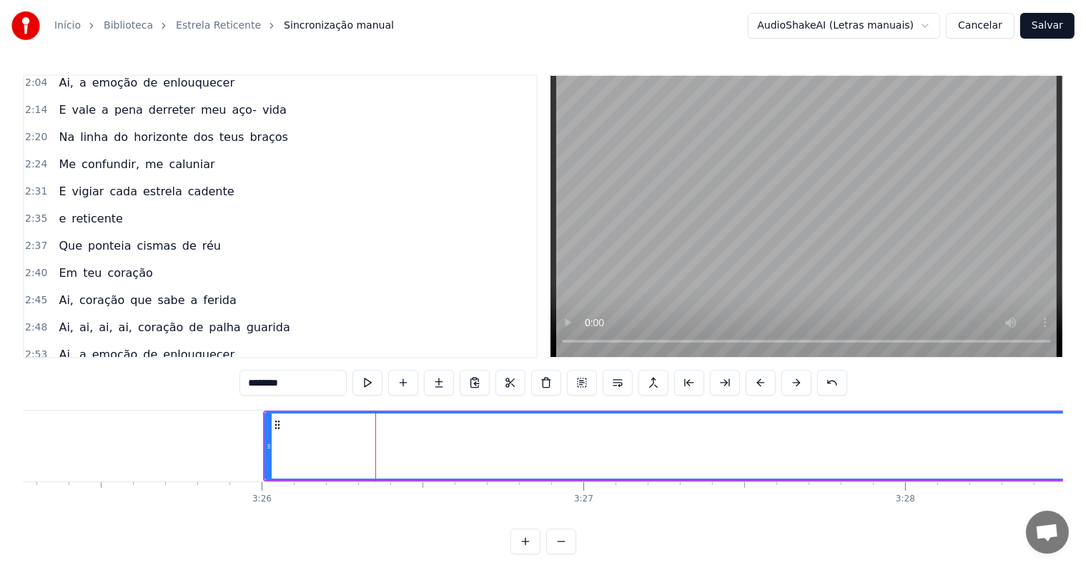
scroll to position [560, 0]
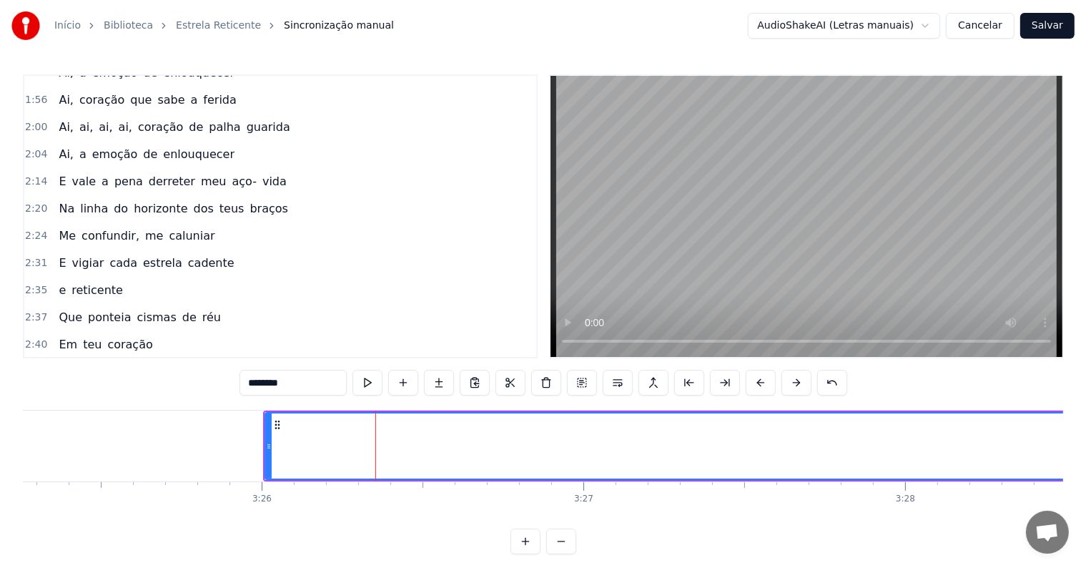
click at [59, 146] on span "Ai," at bounding box center [65, 154] width 17 height 16
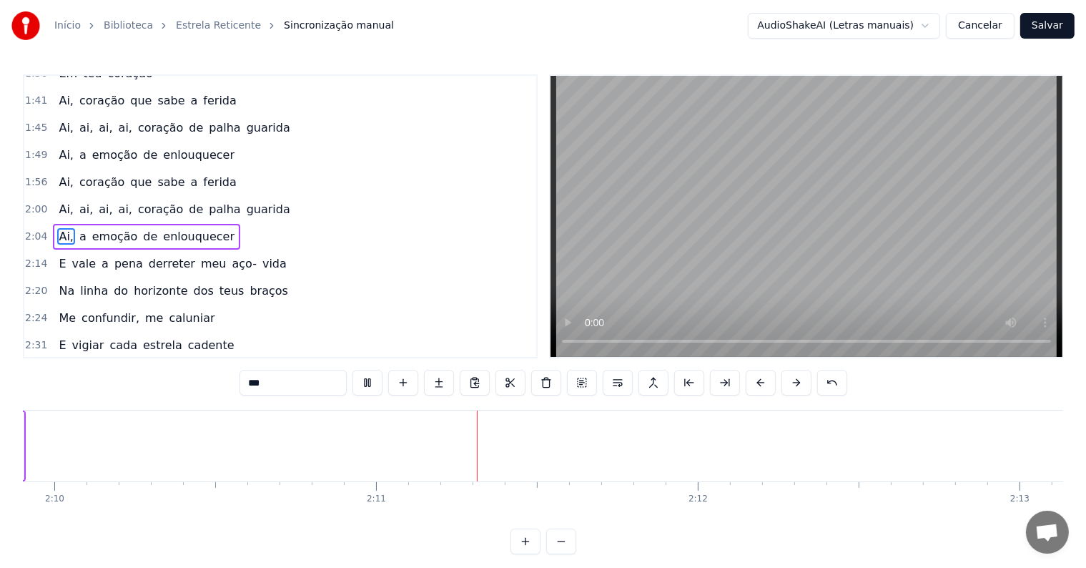
scroll to position [0, 41971]
click at [93, 364] on span "reticente" at bounding box center [97, 372] width 54 height 16
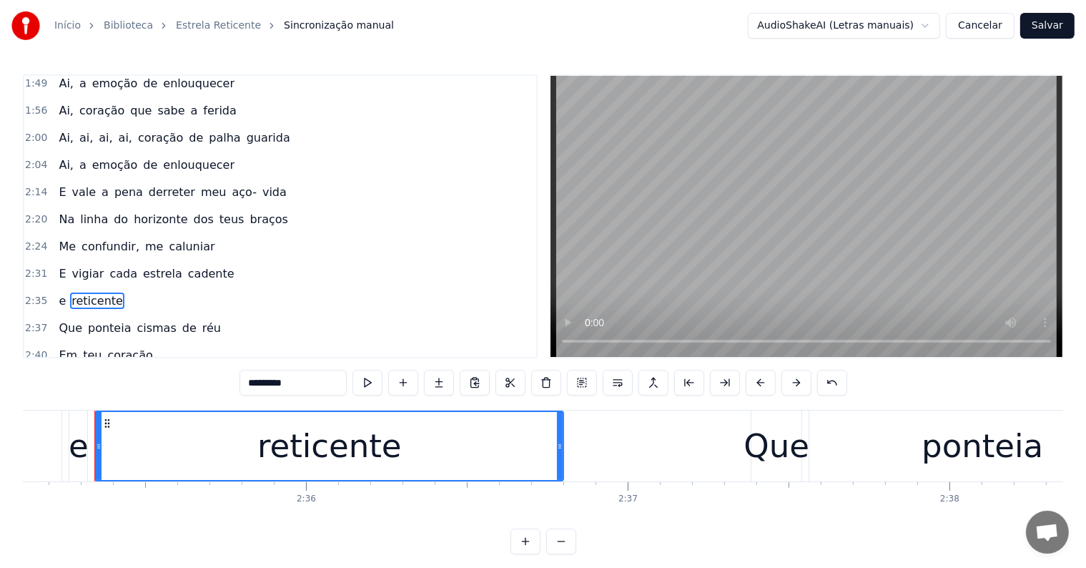
scroll to position [621, 0]
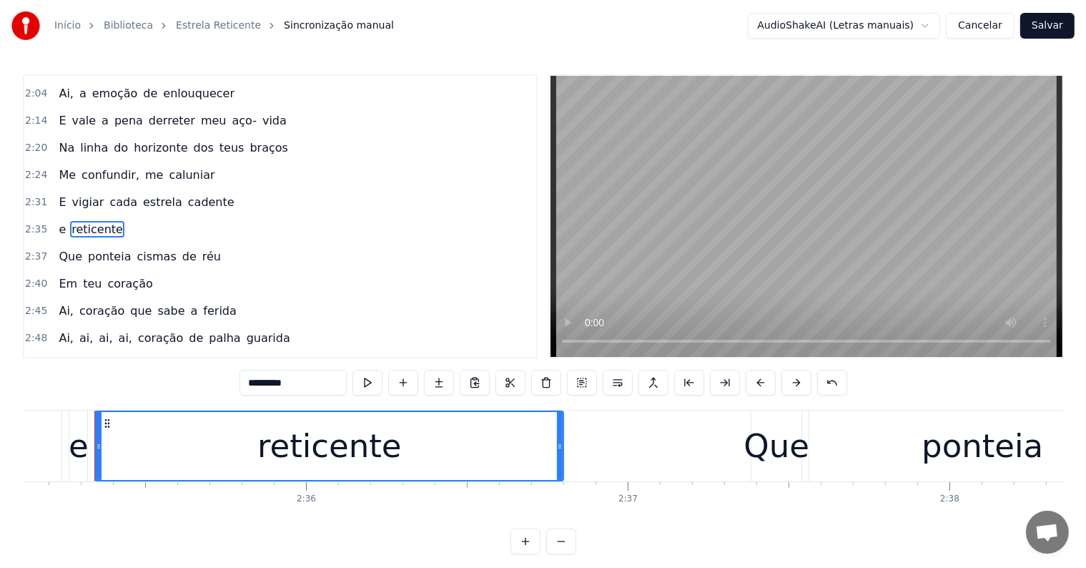
click at [105, 357] on span "emoção" at bounding box center [115, 365] width 49 height 16
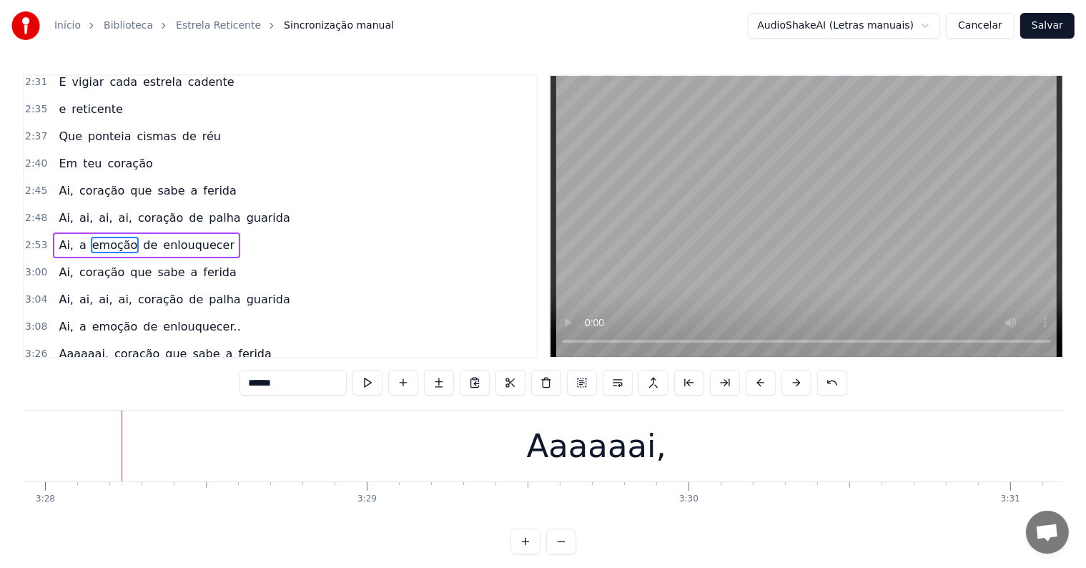
scroll to position [0, 66940]
click at [164, 463] on div "Aaaaaai," at bounding box center [570, 445] width 2386 height 71
type input "********"
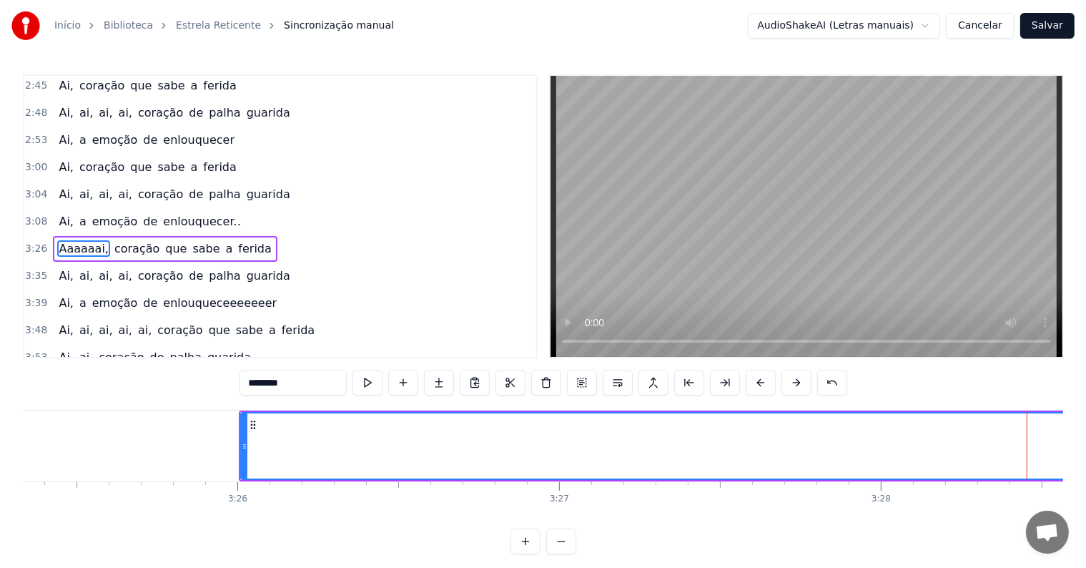
scroll to position [0, 66053]
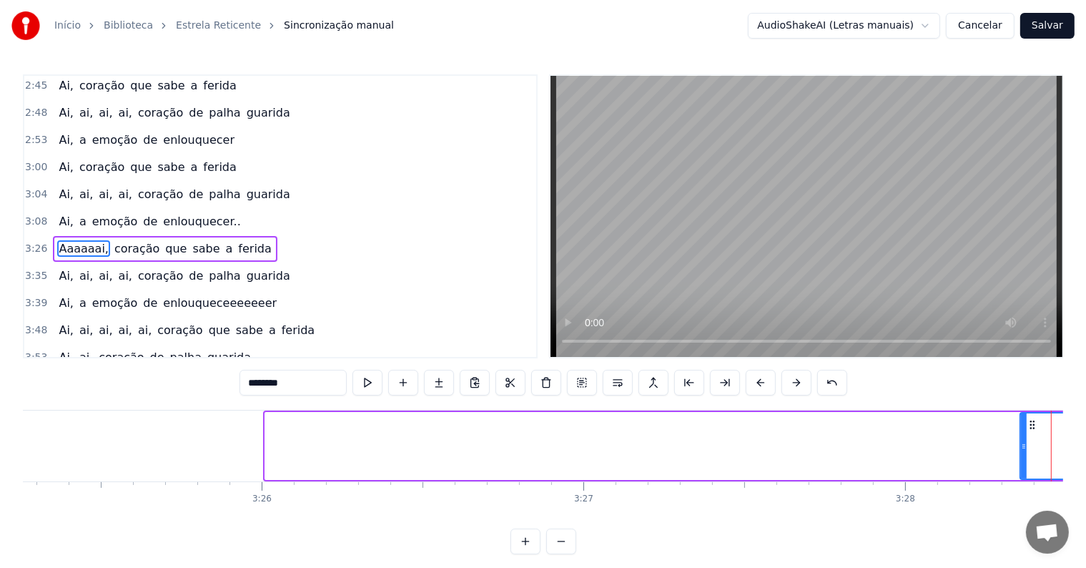
drag, startPoint x: 267, startPoint y: 443, endPoint x: 1023, endPoint y: 438, distance: 755.2
click at [1023, 438] on div at bounding box center [1024, 445] width 6 height 65
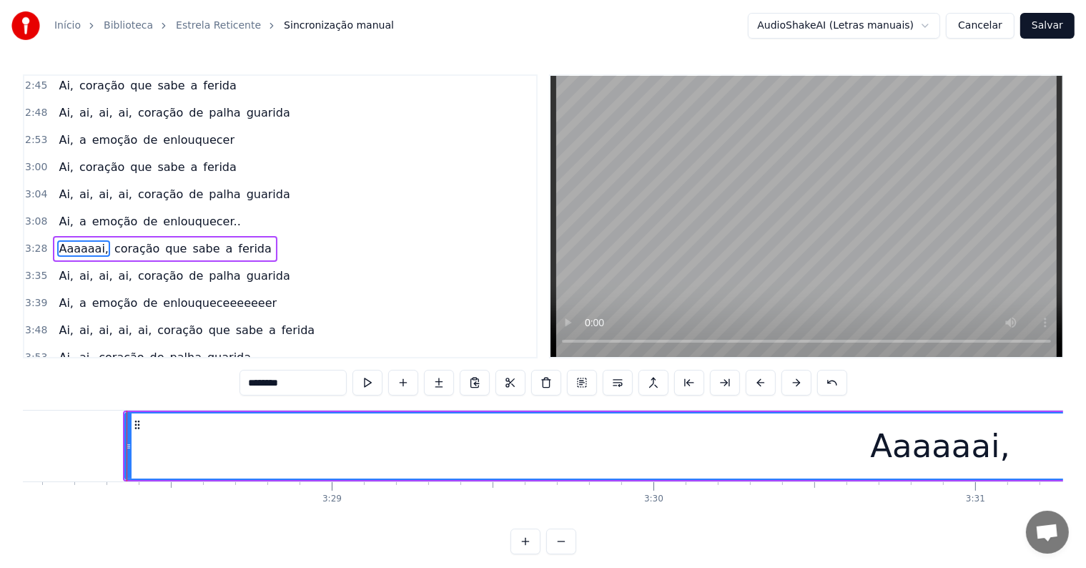
scroll to position [0, 66980]
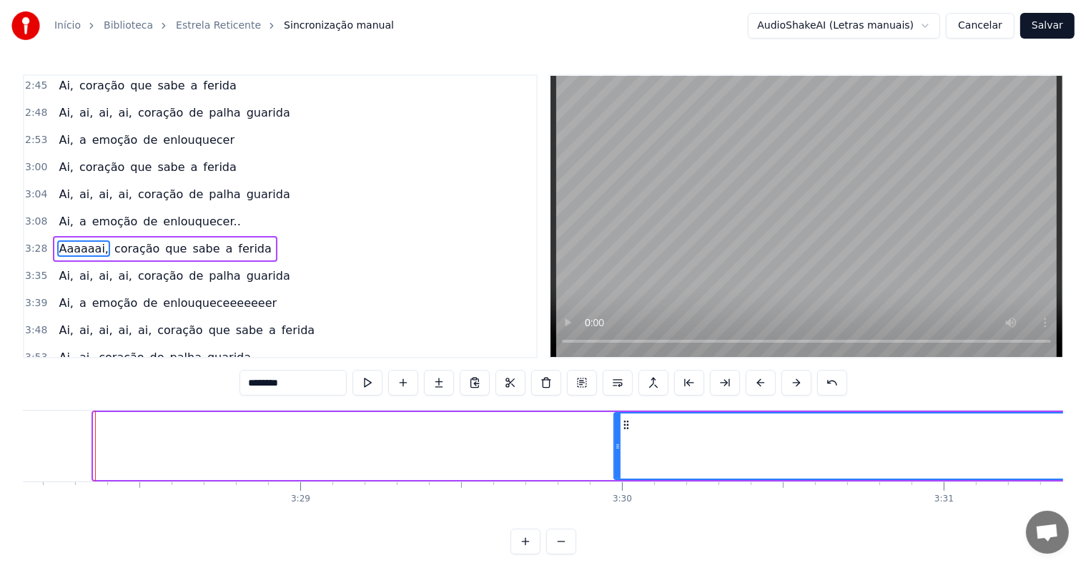
drag, startPoint x: 96, startPoint y: 443, endPoint x: 616, endPoint y: 432, distance: 520.7
click at [616, 432] on div at bounding box center [618, 445] width 6 height 65
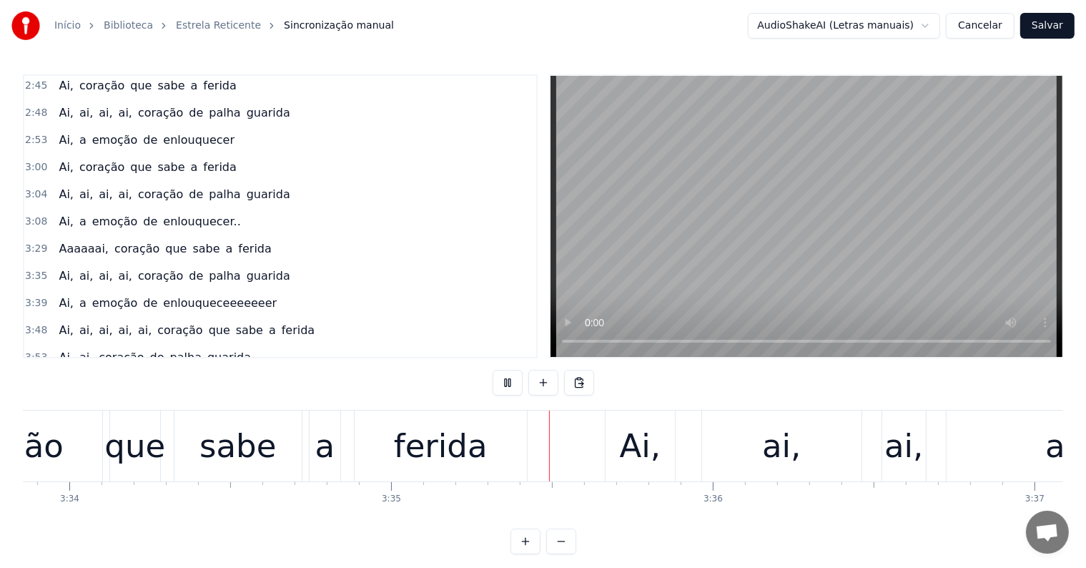
scroll to position [0, 69035]
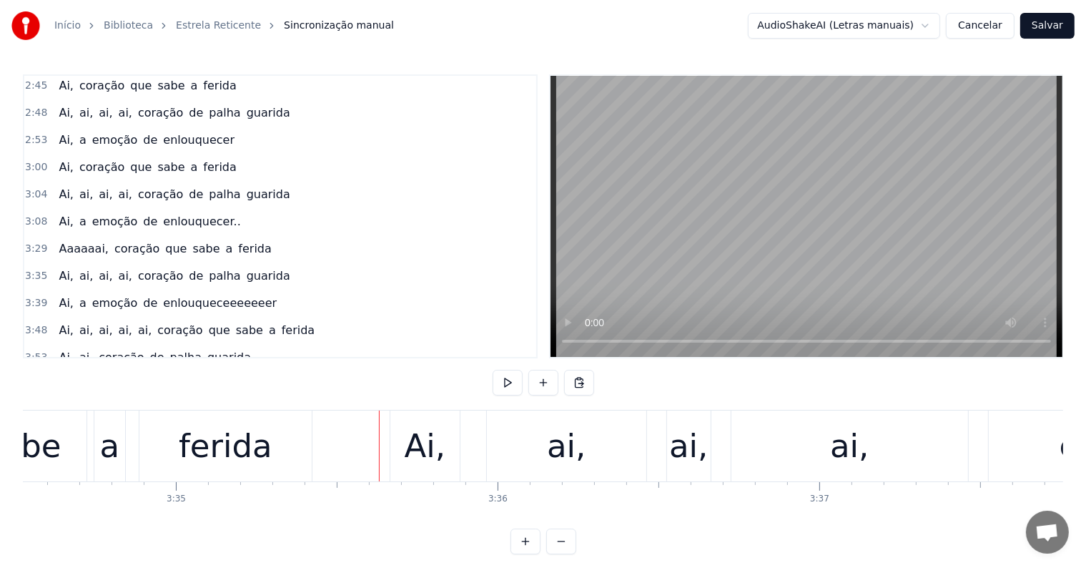
click at [236, 448] on div "ferida" at bounding box center [226, 446] width 94 height 49
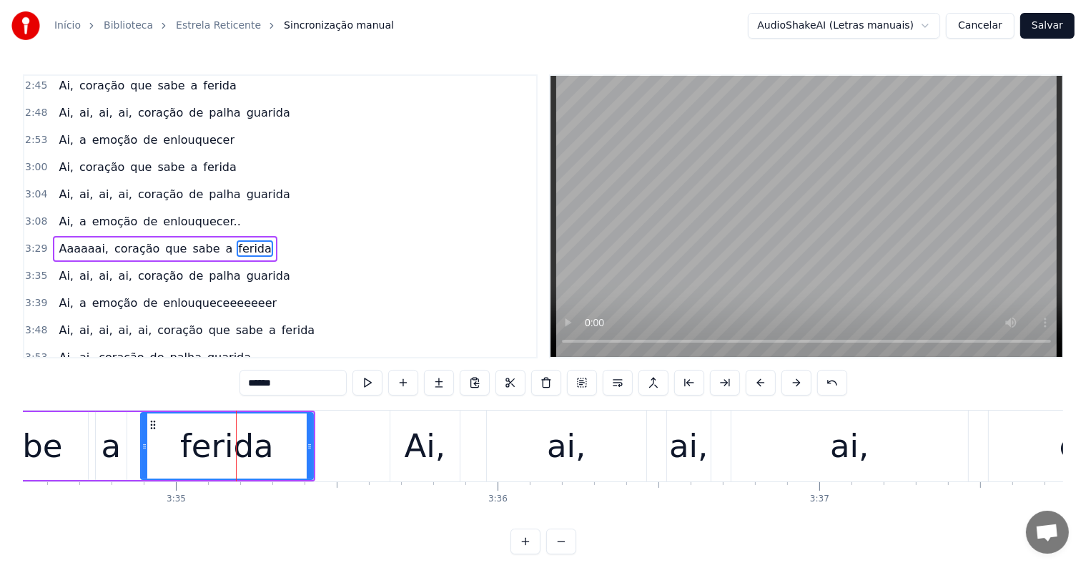
click at [113, 240] on span "coração" at bounding box center [137, 248] width 48 height 16
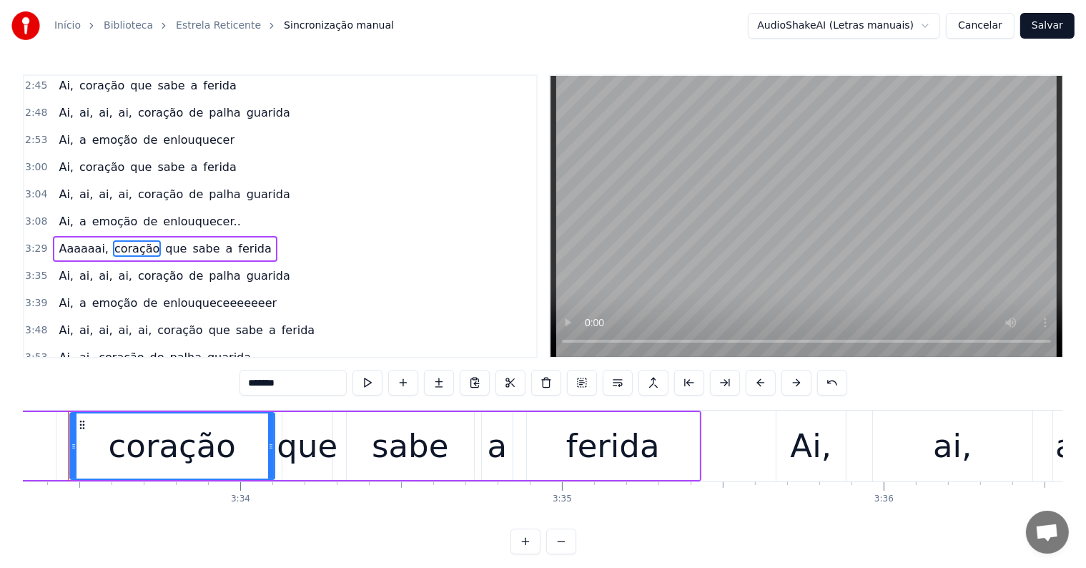
scroll to position [0, 68622]
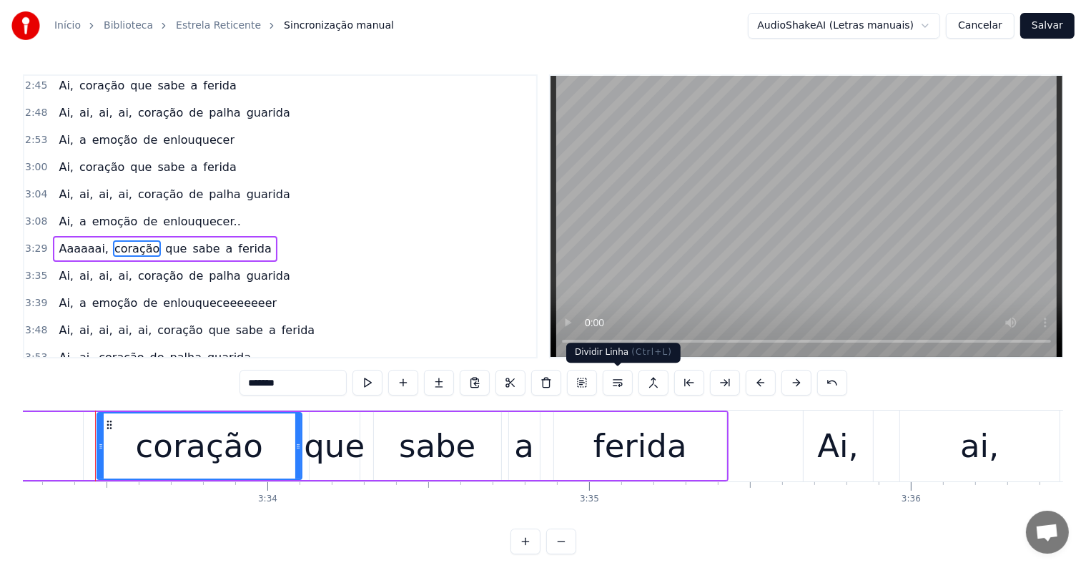
click at [617, 385] on button at bounding box center [618, 383] width 30 height 26
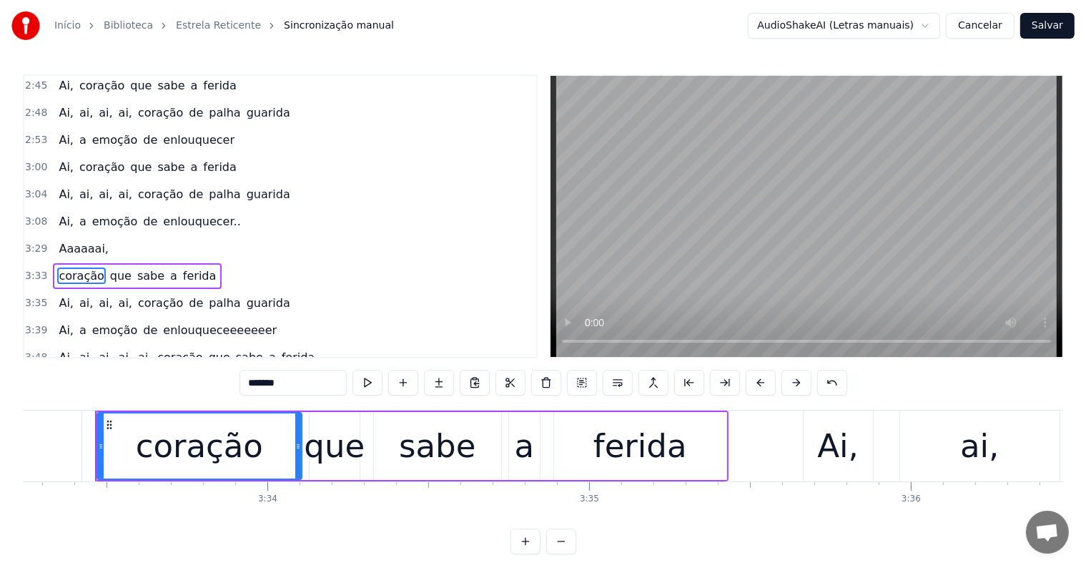
scroll to position [872, 0]
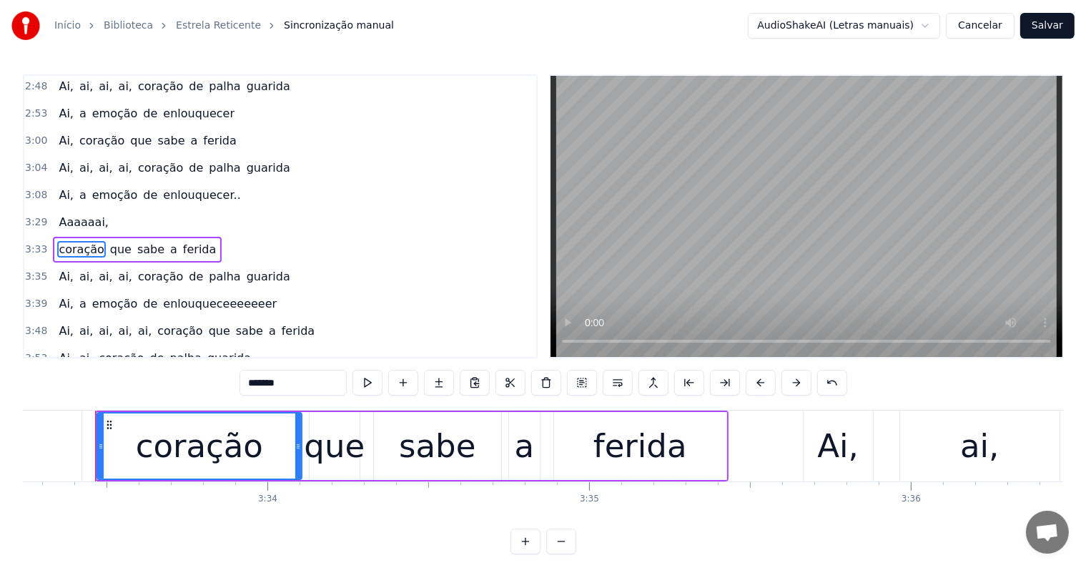
click at [80, 214] on span "Aaaaaai," at bounding box center [83, 222] width 53 height 16
type input "********"
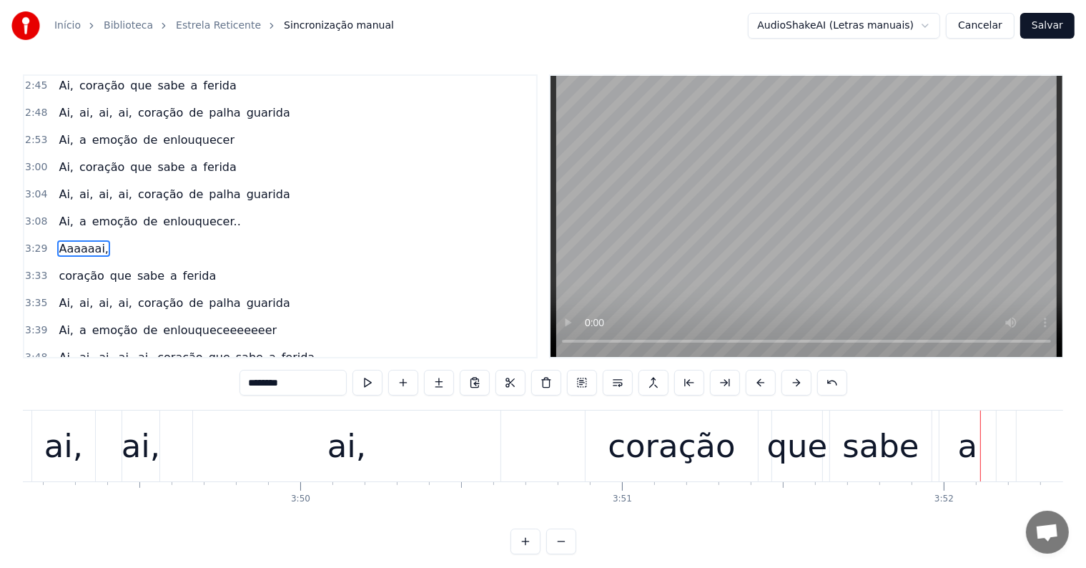
scroll to position [0, 74455]
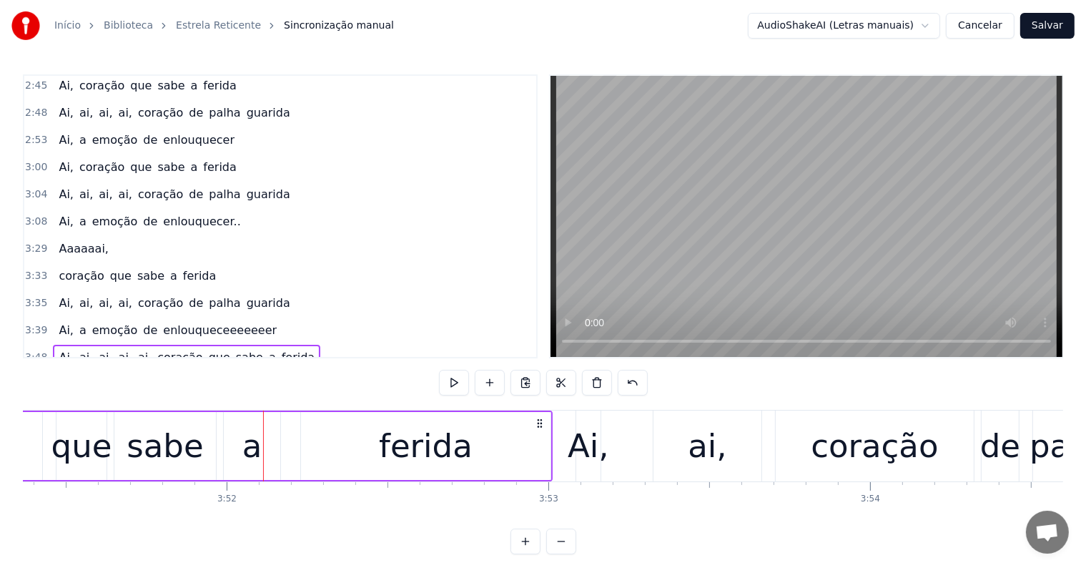
scroll to position [0, 74405]
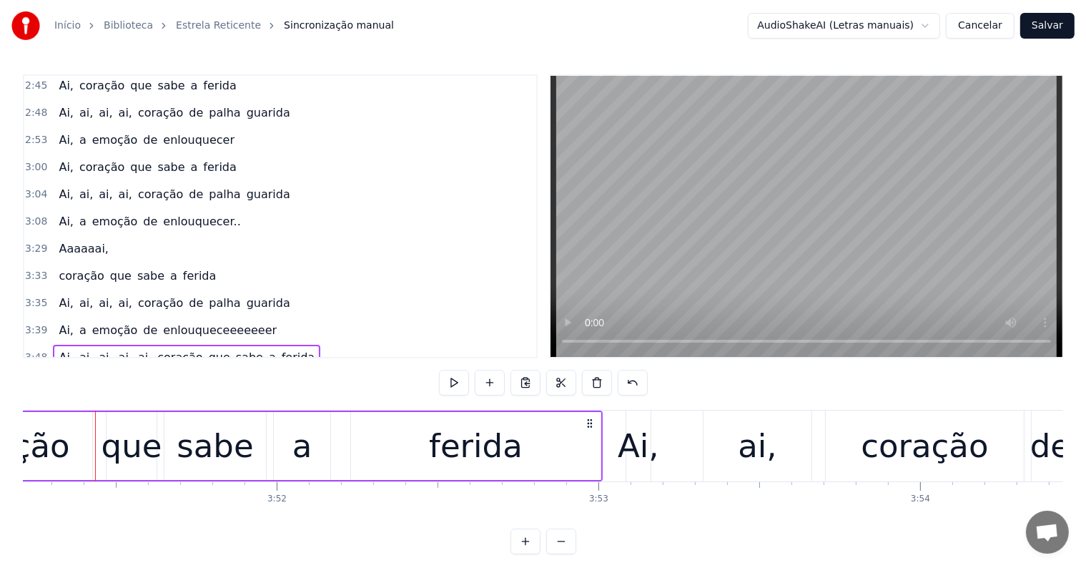
click at [100, 345] on div "Ai, ai, ai, ai, ai, coração que sabe a ferida" at bounding box center [186, 358] width 267 height 26
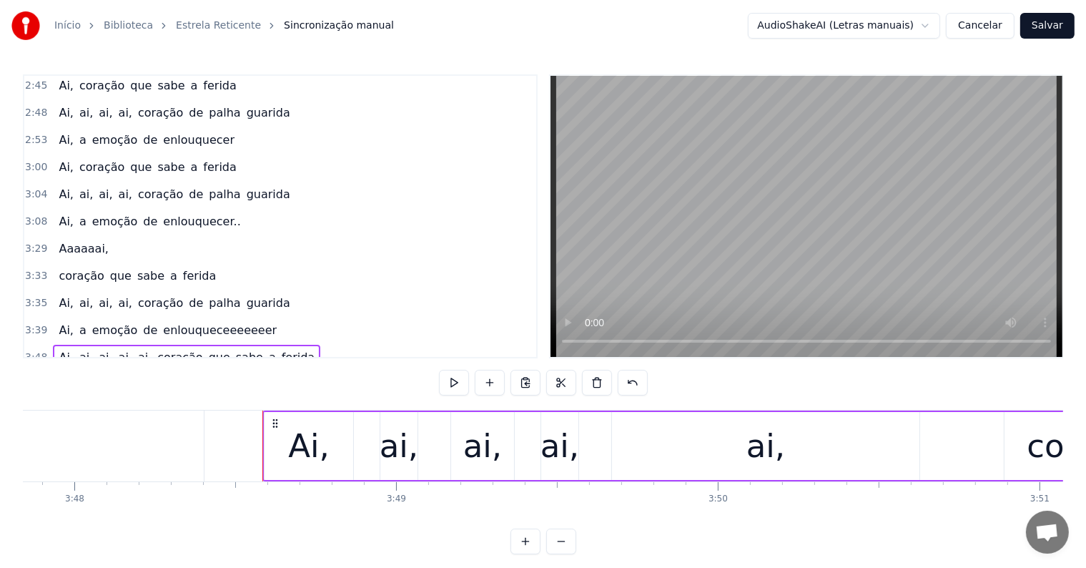
scroll to position [0, 73316]
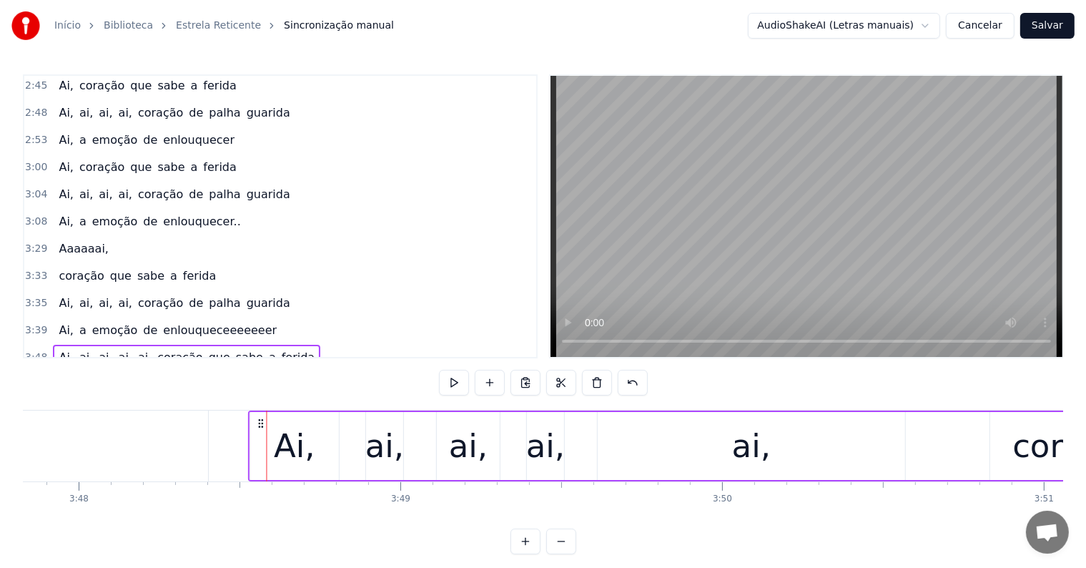
drag, startPoint x: 280, startPoint y: 420, endPoint x: 260, endPoint y: 420, distance: 19.3
click at [260, 420] on icon at bounding box center [260, 423] width 11 height 11
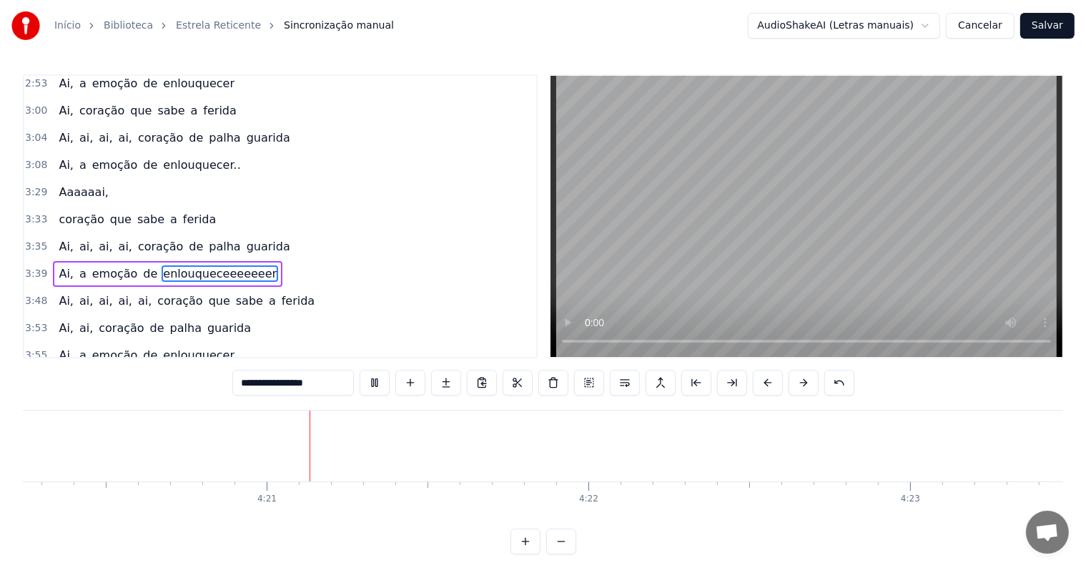
scroll to position [0, 83757]
click at [1046, 24] on button "Salvar" at bounding box center [1047, 26] width 54 height 26
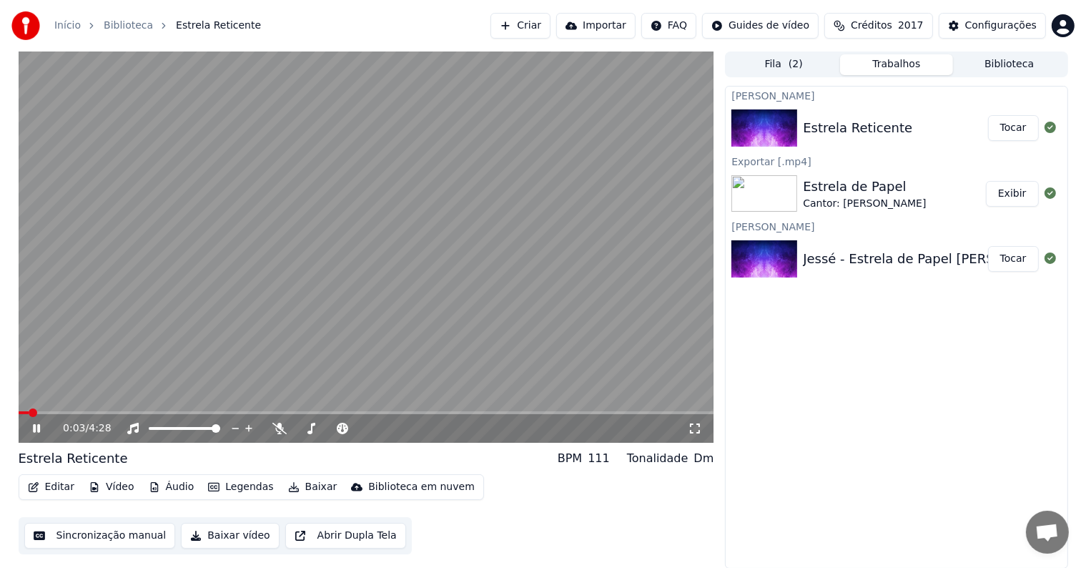
click at [266, 363] on video at bounding box center [367, 246] width 696 height 391
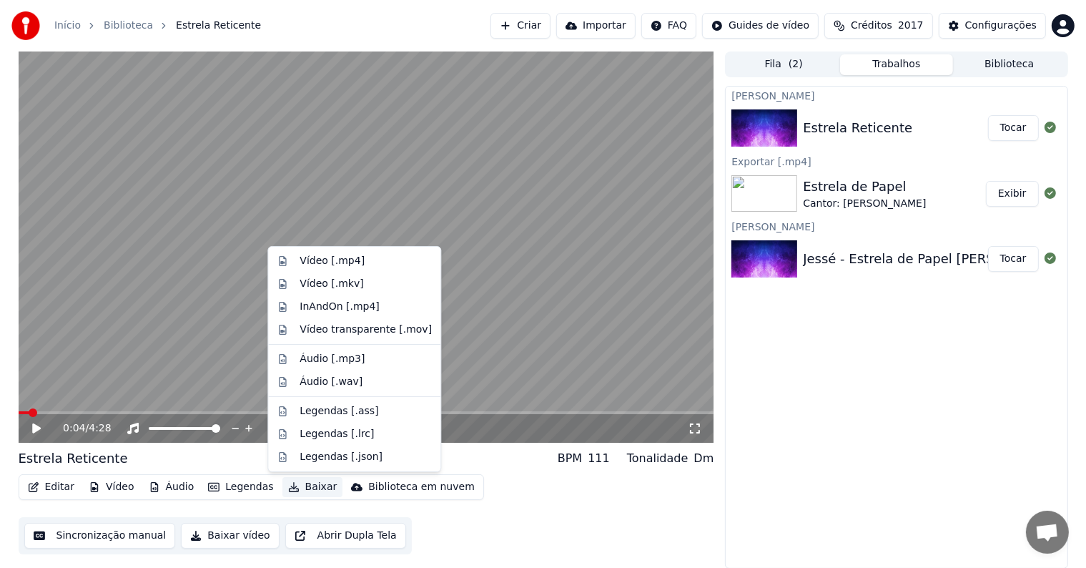
click at [313, 491] on button "Baixar" at bounding box center [312, 487] width 61 height 20
click at [323, 260] on div "Vídeo [.mp4]" at bounding box center [332, 261] width 65 height 14
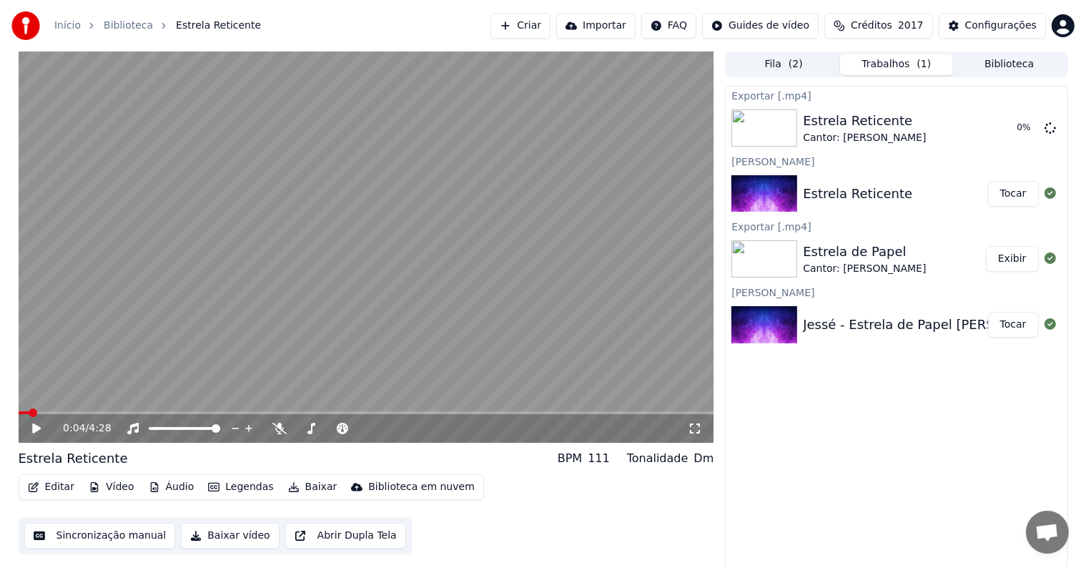
click at [36, 429] on icon at bounding box center [36, 428] width 9 height 10
click at [387, 247] on video at bounding box center [367, 246] width 696 height 391
